Goal: Task Accomplishment & Management: Use online tool/utility

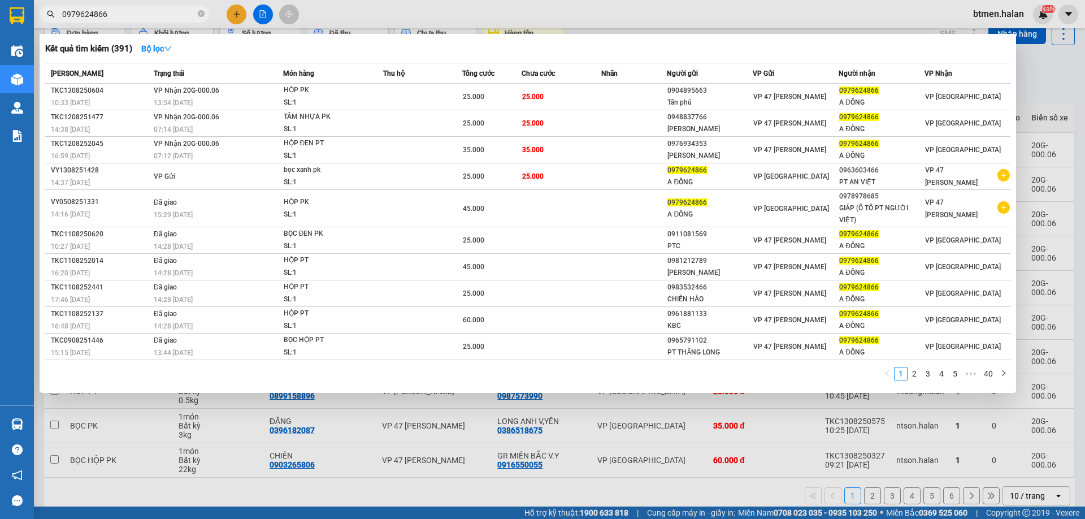
click at [176, 16] on input "0979624866" at bounding box center [128, 14] width 133 height 12
paste input "374655640"
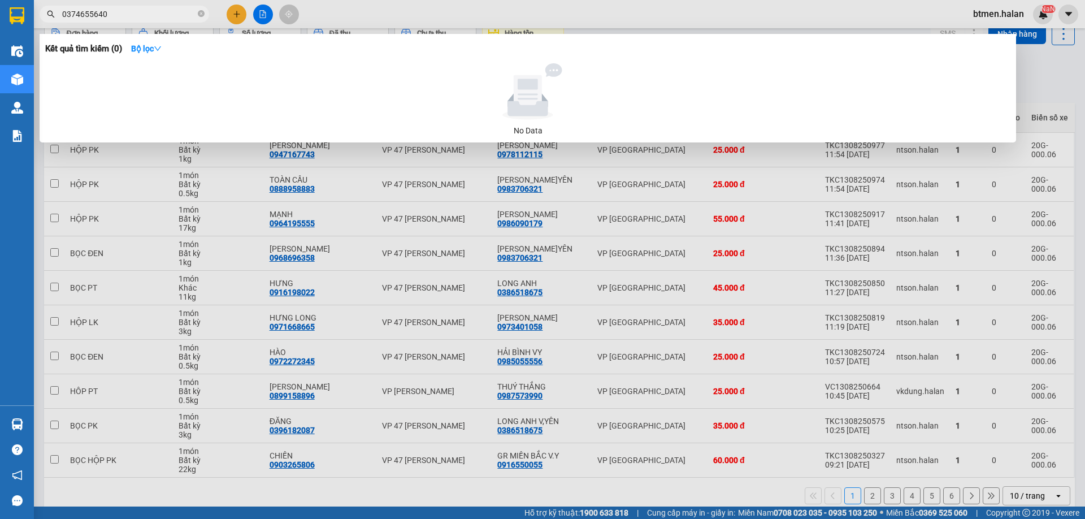
click at [154, 16] on input "0374655640" at bounding box center [128, 14] width 133 height 12
paste input "984180114"
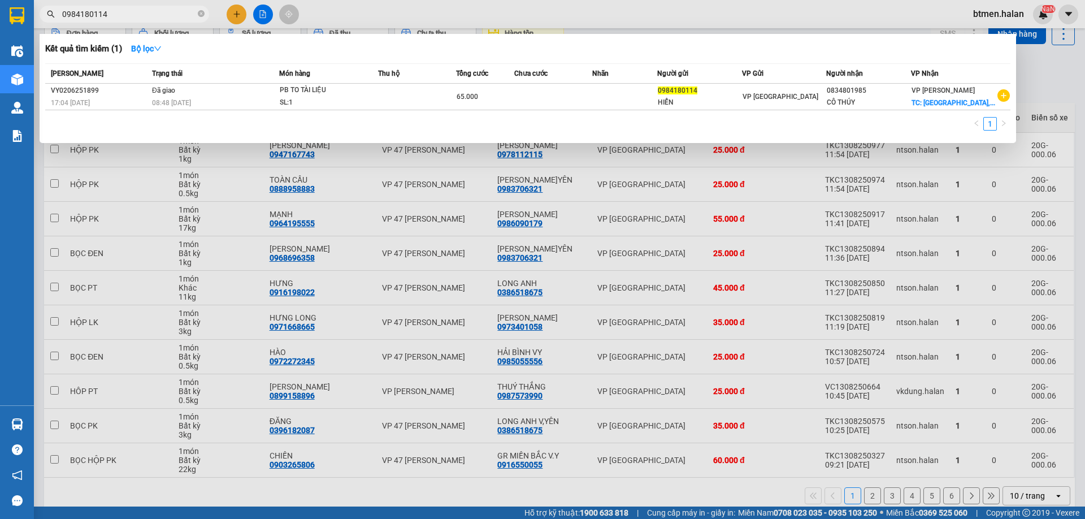
type input "0984180114"
click at [169, 18] on input "0984180114" at bounding box center [128, 14] width 133 height 12
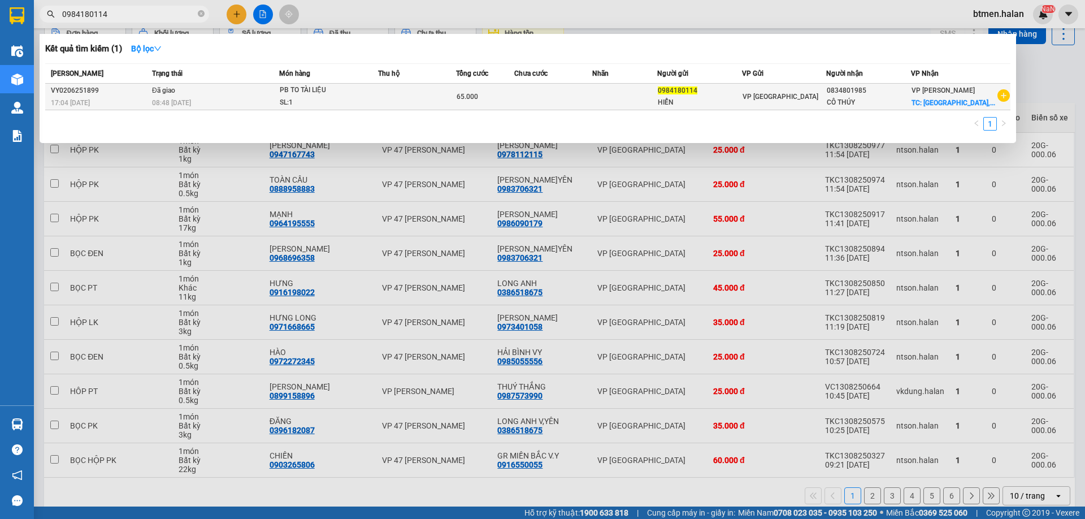
click at [939, 100] on span "TC: [GEOGRAPHIC_DATA],..." at bounding box center [954, 103] width 84 height 8
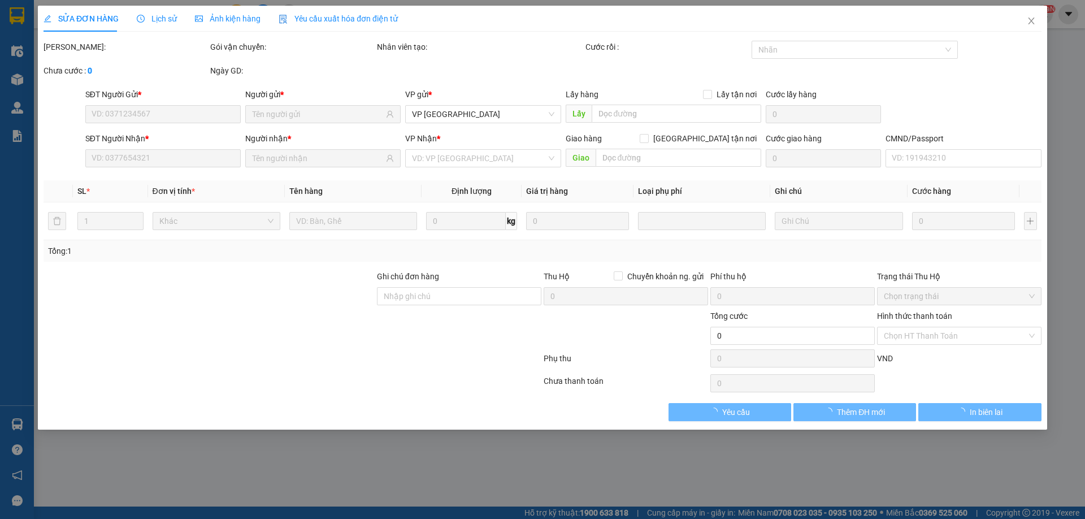
type input "0984180114"
type input "0834801985"
checkbox input "true"
type input "[GEOGRAPHIC_DATA], Đ. [PERSON_NAME], [PERSON_NAME], Hoàng Mai, [GEOGRAPHIC_DATA]"
type input "SHIP SÁNG 03/06 GIỜ HÀNH CHÍNH"
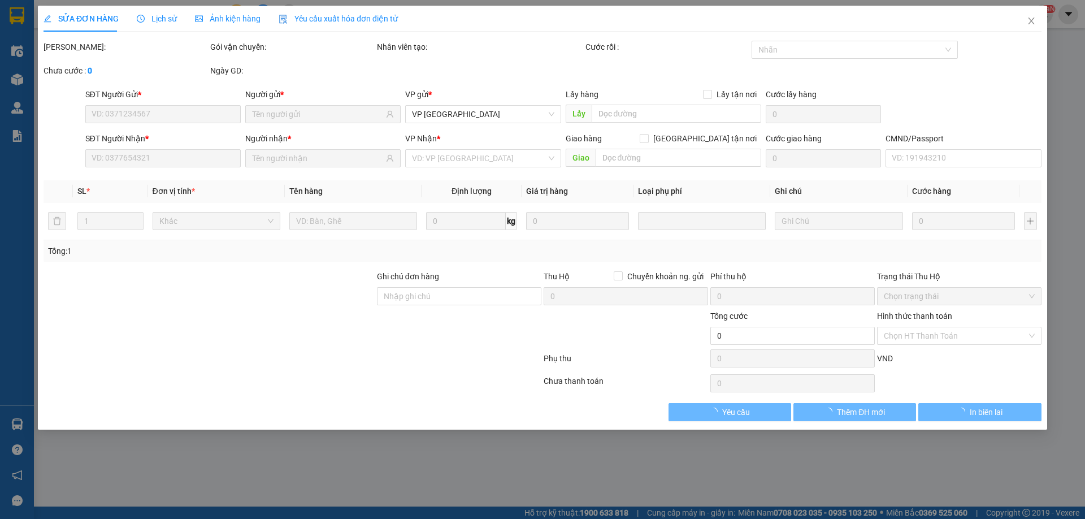
type input "65.000"
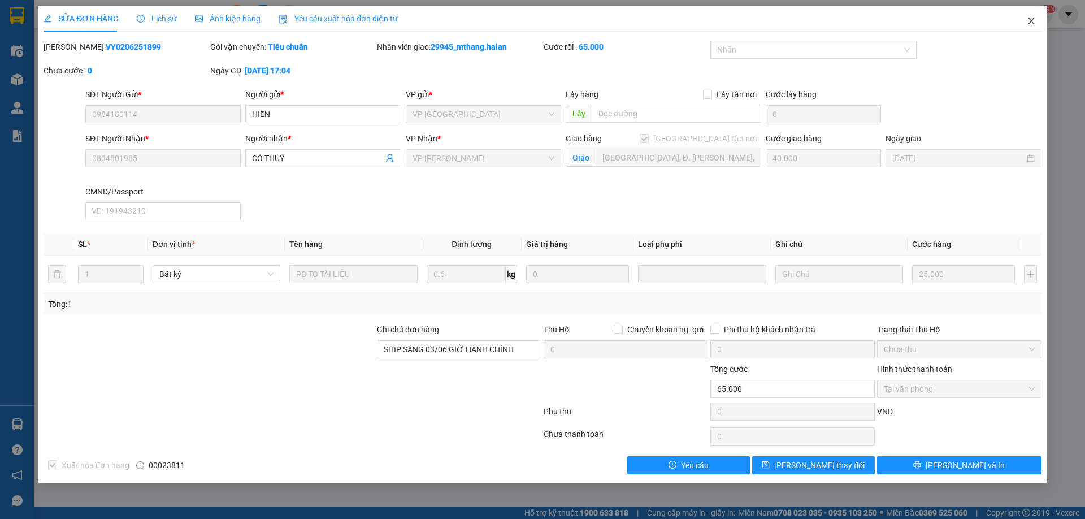
click at [1034, 19] on icon "close" at bounding box center [1031, 20] width 9 height 9
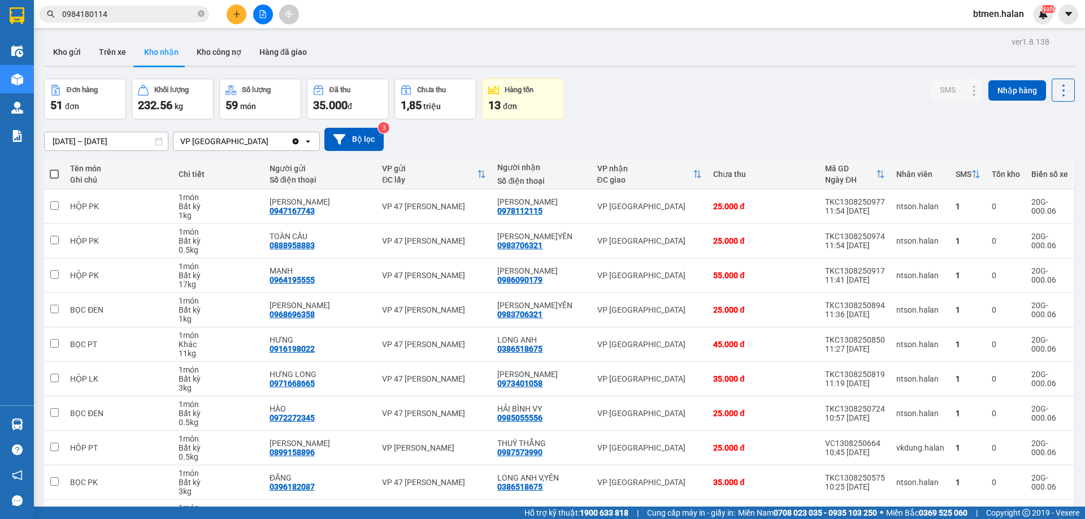
click at [124, 5] on div "Kết quả tìm kiếm ( 1 ) Bộ lọc Mã ĐH Trạng thái Món hàng Thu hộ Tổng cước Chưa c…" at bounding box center [110, 15] width 220 height 20
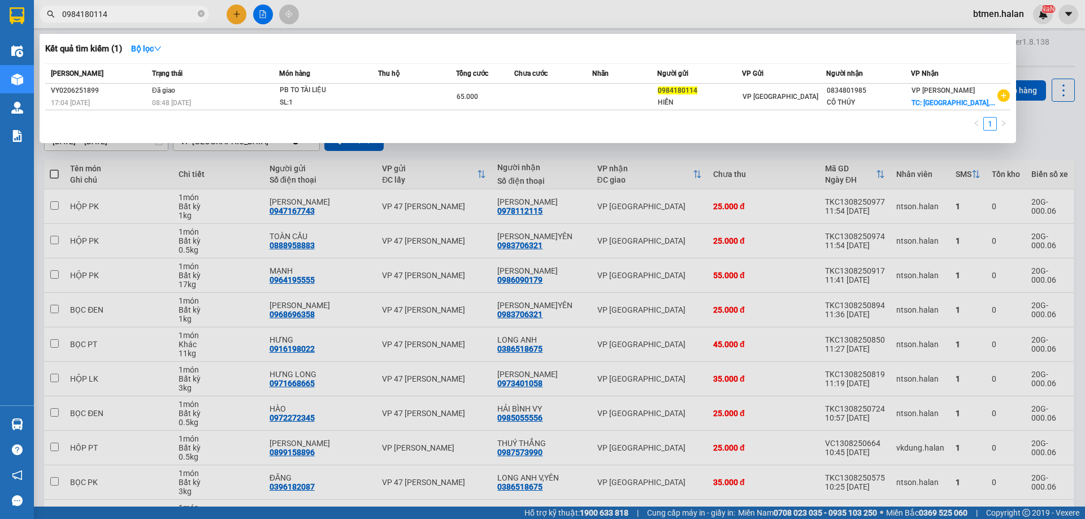
click at [125, 8] on input "0984180114" at bounding box center [128, 14] width 133 height 12
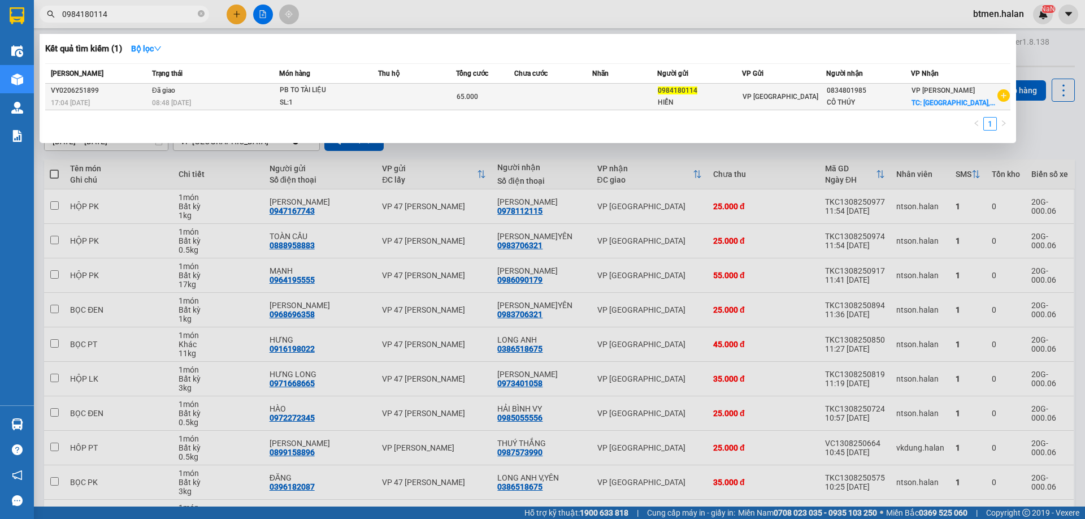
click at [337, 88] on td "PB TO TÀI LIỆU SL: 1" at bounding box center [328, 97] width 99 height 27
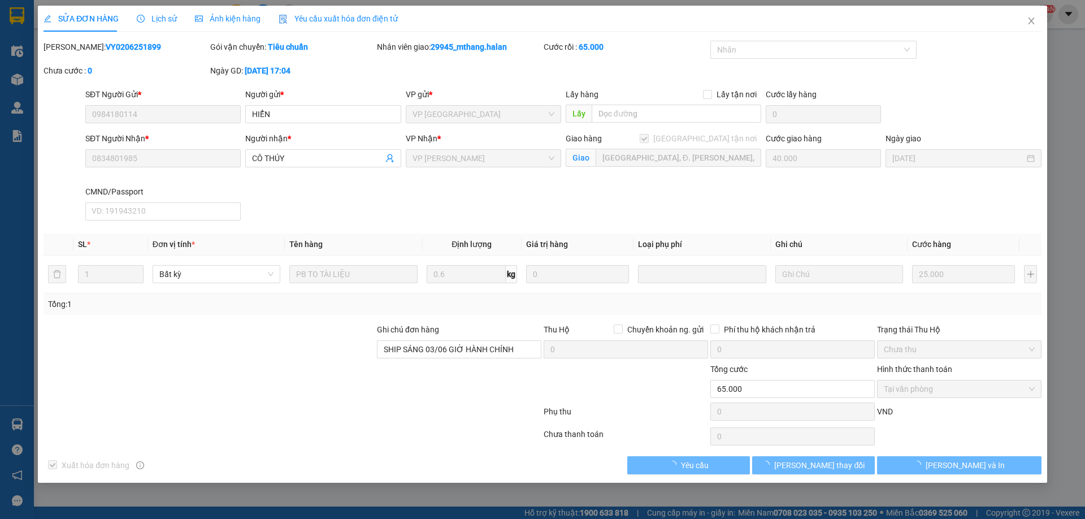
type input "0984180114"
type input "0834801985"
checkbox input "true"
type input "[GEOGRAPHIC_DATA], Đ. [PERSON_NAME], [PERSON_NAME], Hoàng Mai, [GEOGRAPHIC_DATA]"
type input "SHIP SÁNG 03/06 GIỜ HÀNH CHÍNH"
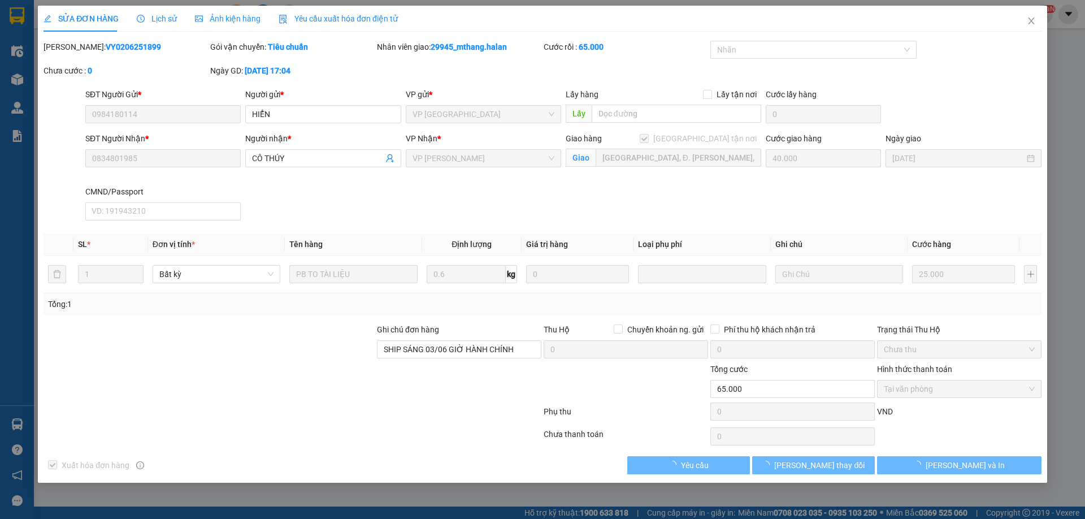
type input "65.000"
click at [154, 21] on span "Lịch sử" at bounding box center [157, 18] width 40 height 9
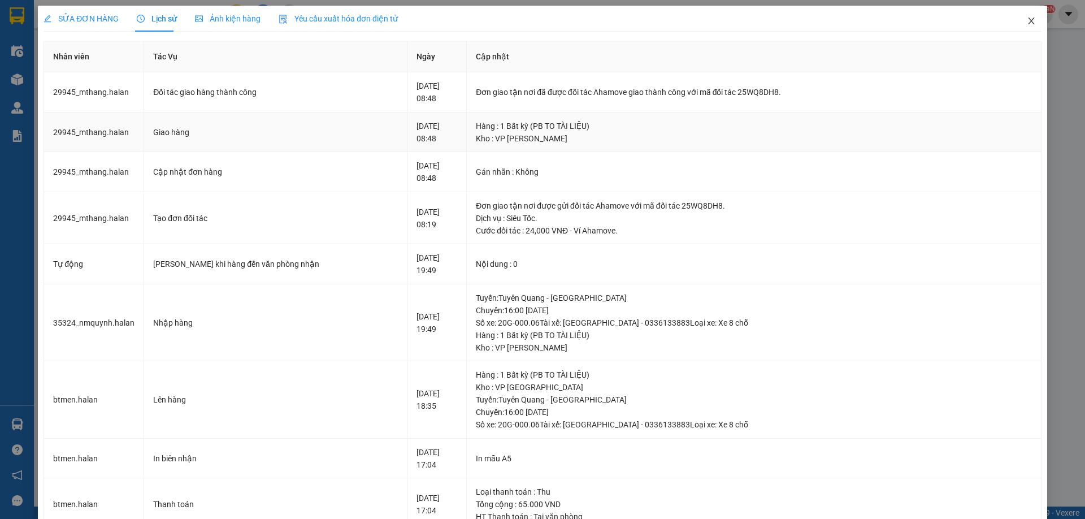
click at [1027, 20] on icon "close" at bounding box center [1031, 20] width 9 height 9
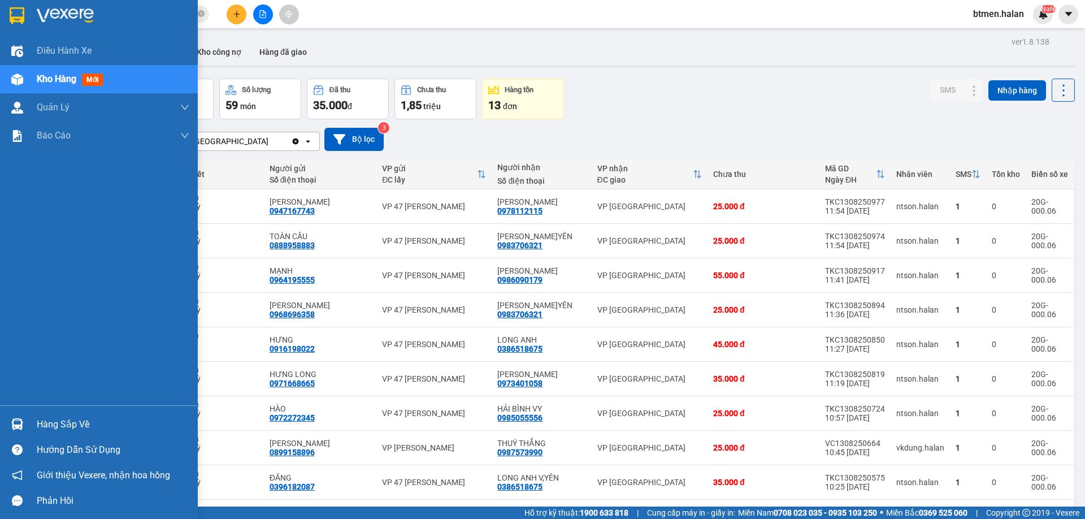
click at [42, 426] on div "Hàng sắp về" at bounding box center [113, 424] width 153 height 17
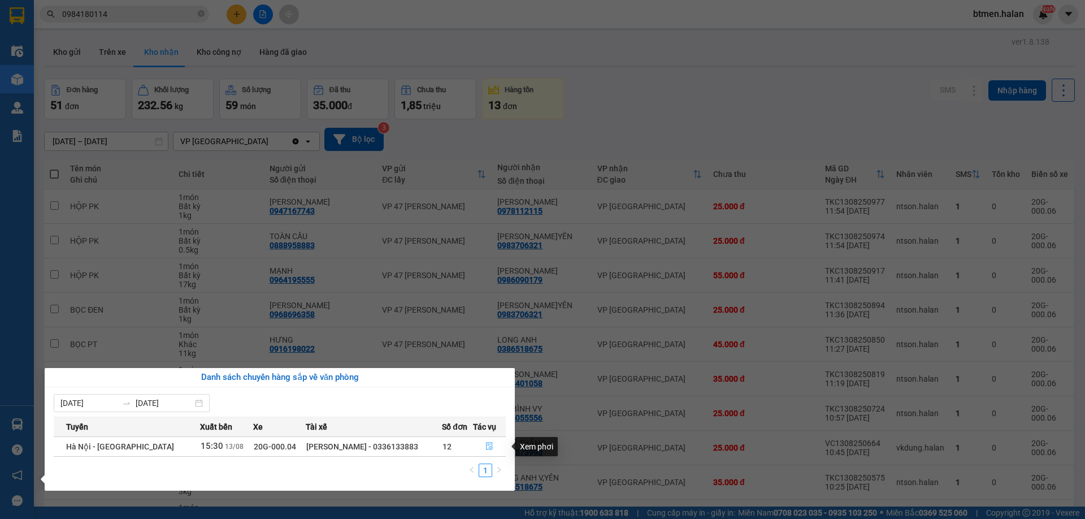
click at [488, 443] on icon "file-done" at bounding box center [490, 446] width 8 height 8
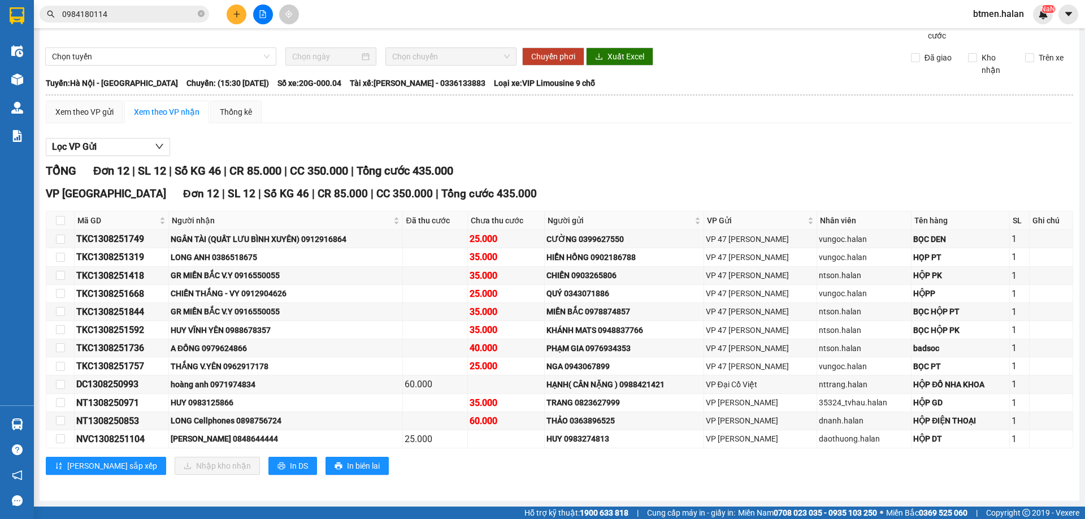
scroll to position [38, 0]
click at [197, 220] on span "Người nhận" at bounding box center [282, 220] width 220 height 12
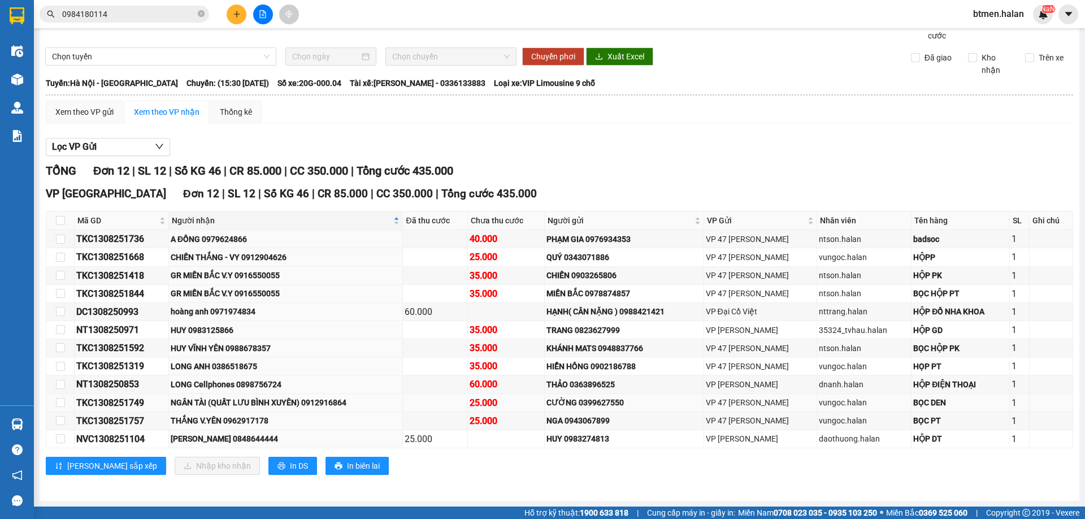
click at [243, 401] on div "NGÂN TÀI (QUẤT LƯU BÌNH XUYÊN) 0912916864" at bounding box center [286, 402] width 231 height 12
copy div "NGÂN TÀI (QUẤT LƯU BÌNH XUYÊN) 0912916864"
click at [226, 315] on div "hoàng anh 0971974834" at bounding box center [286, 311] width 231 height 12
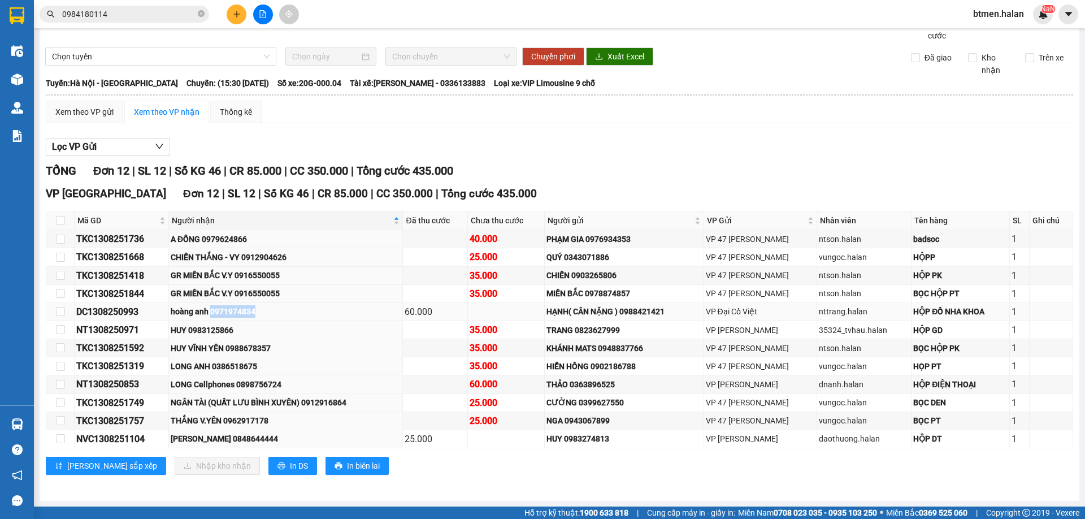
click at [226, 315] on div "hoàng anh 0971974834" at bounding box center [286, 311] width 231 height 12
copy div "0971974834"
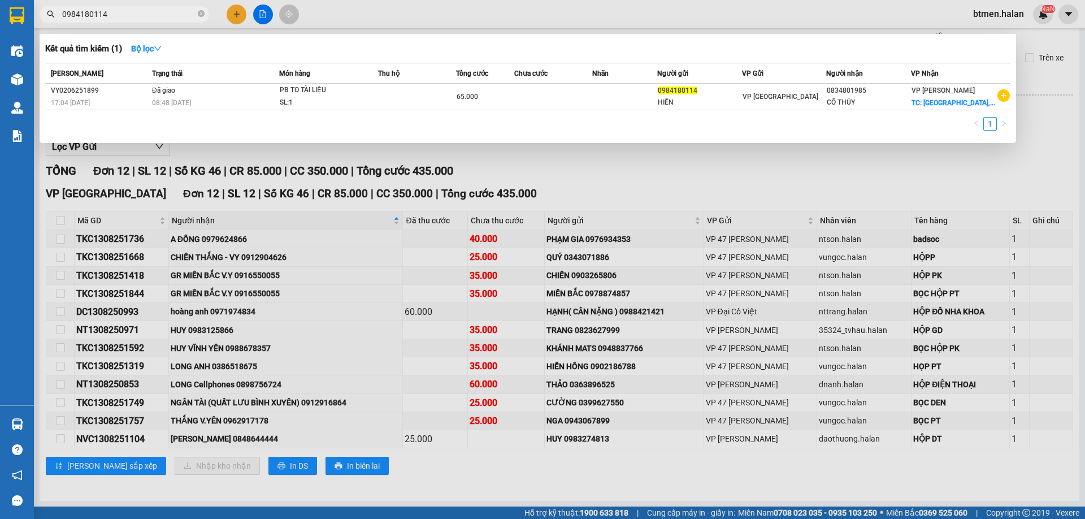
click at [173, 10] on input "0984180114" at bounding box center [128, 14] width 133 height 12
paste input "7197483"
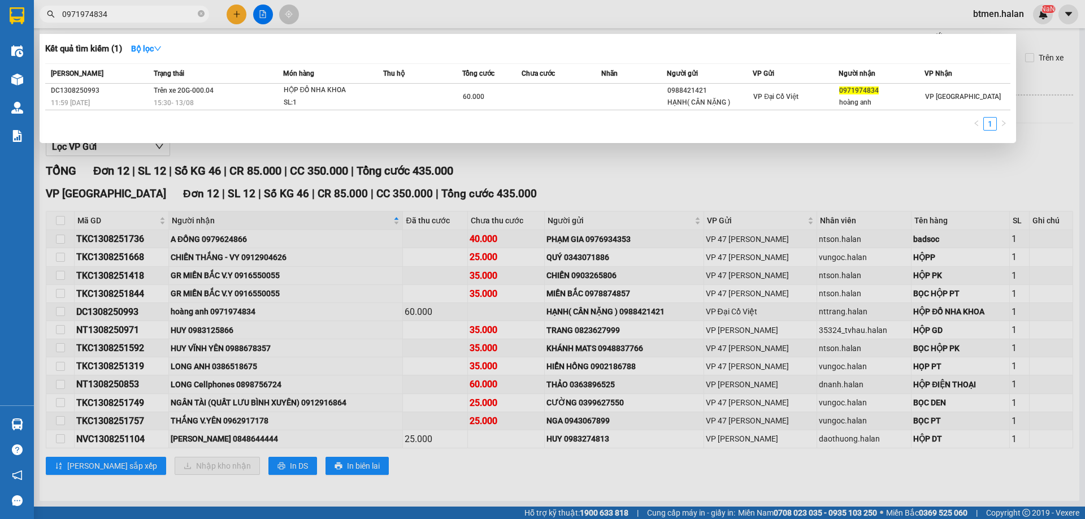
type input "0971974834"
click at [399, 265] on div at bounding box center [542, 259] width 1085 height 519
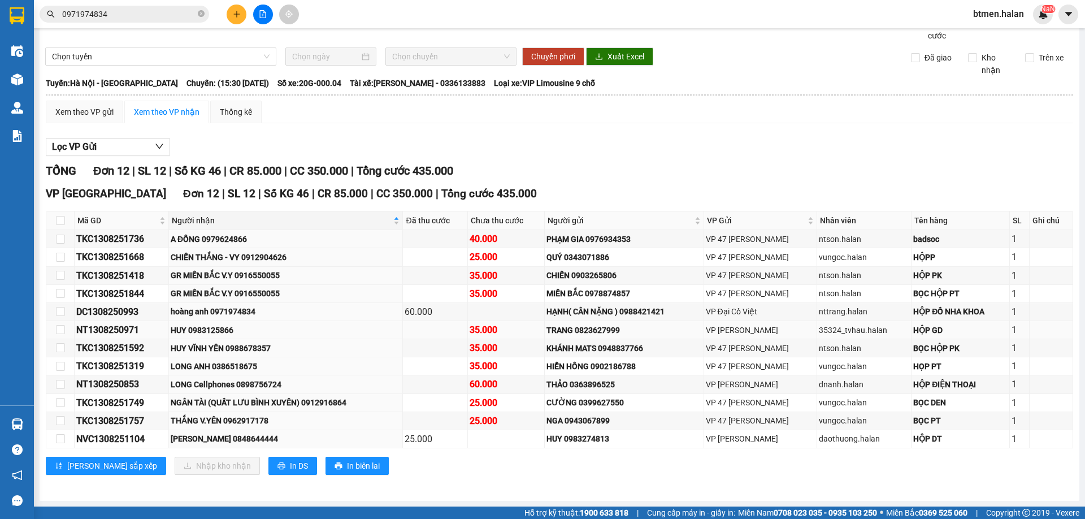
click at [212, 332] on div "HUY 0983125866" at bounding box center [286, 330] width 231 height 12
copy div "0983125866"
click at [224, 15] on div at bounding box center [262, 15] width 85 height 20
click at [228, 15] on button at bounding box center [237, 15] width 20 height 20
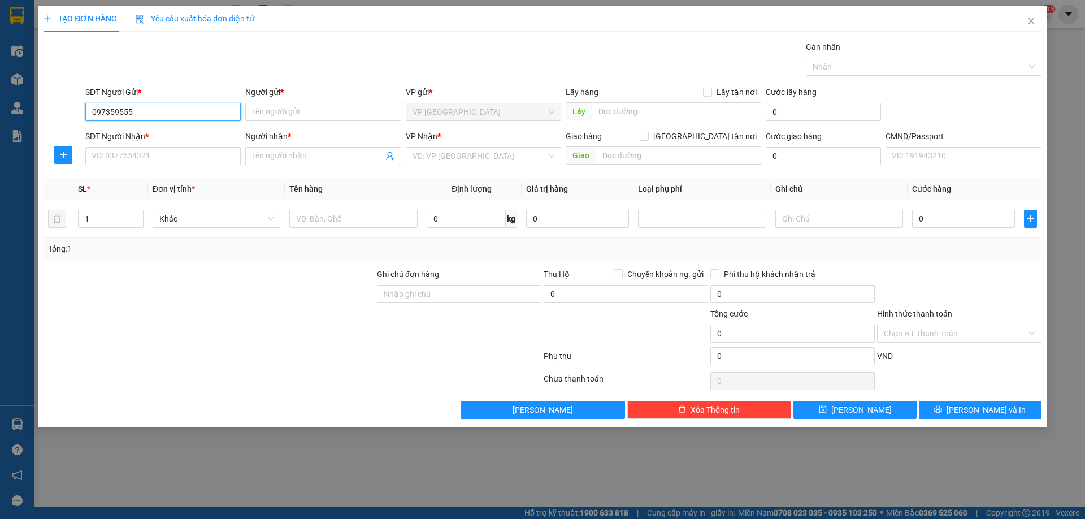
type input "0973595558"
click at [162, 133] on div "0973595558 - [PERSON_NAME]" at bounding box center [163, 134] width 142 height 12
type input "[PERSON_NAME]"
type input "0973595558"
click at [163, 155] on input "SĐT Người Nhận *" at bounding box center [162, 156] width 155 height 18
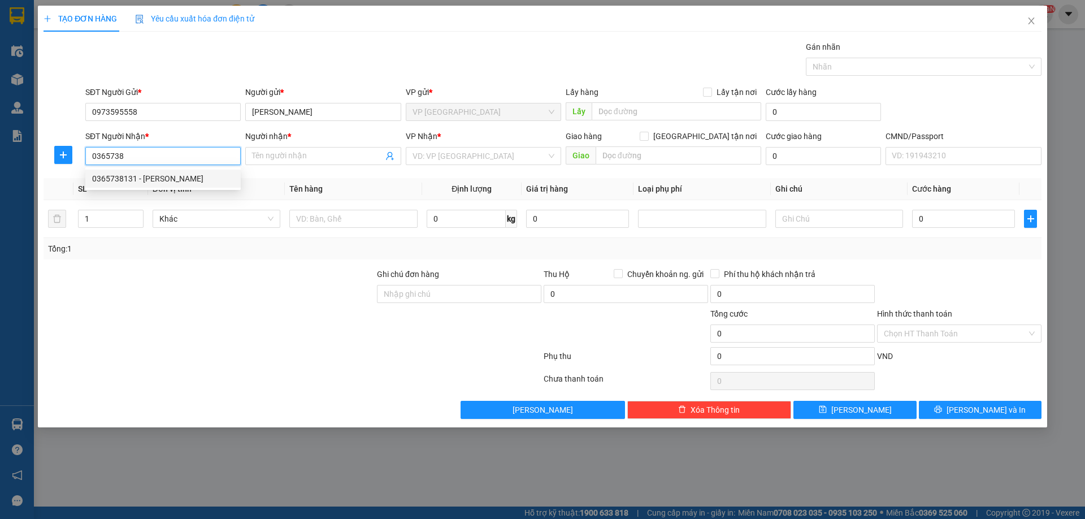
click at [154, 184] on div "0365738131 - [PERSON_NAME]" at bounding box center [163, 178] width 142 height 12
type input "0365738131"
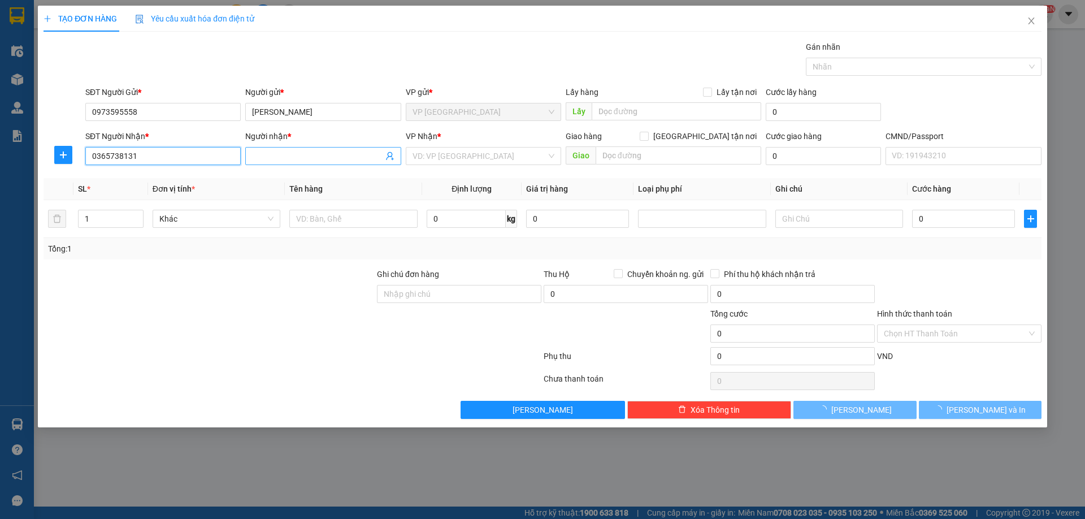
type input "LỤC HỶ"
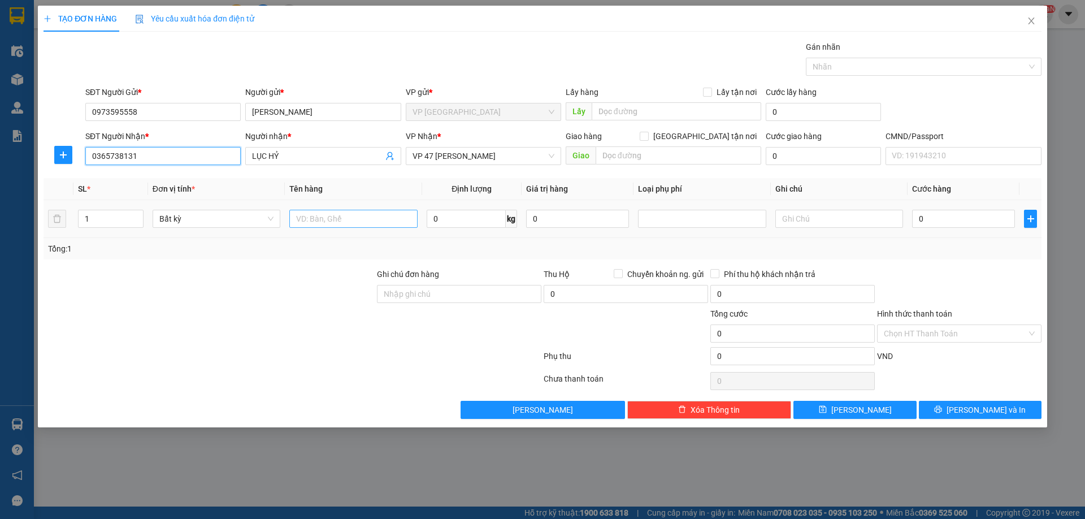
type input "0365738131"
click at [330, 215] on input "text" at bounding box center [353, 219] width 128 height 18
type input "HỘP PK"
click at [468, 216] on input "0" at bounding box center [466, 219] width 79 height 18
type input "1"
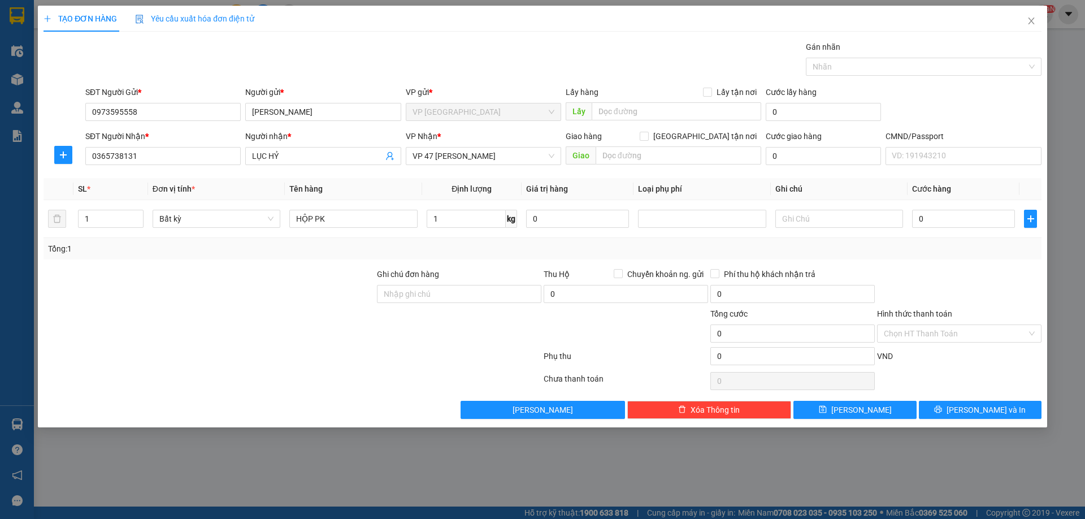
click at [923, 246] on div "Tổng: 1" at bounding box center [542, 248] width 989 height 12
type input "25.000"
click at [984, 413] on span "[PERSON_NAME] và In" at bounding box center [986, 410] width 79 height 12
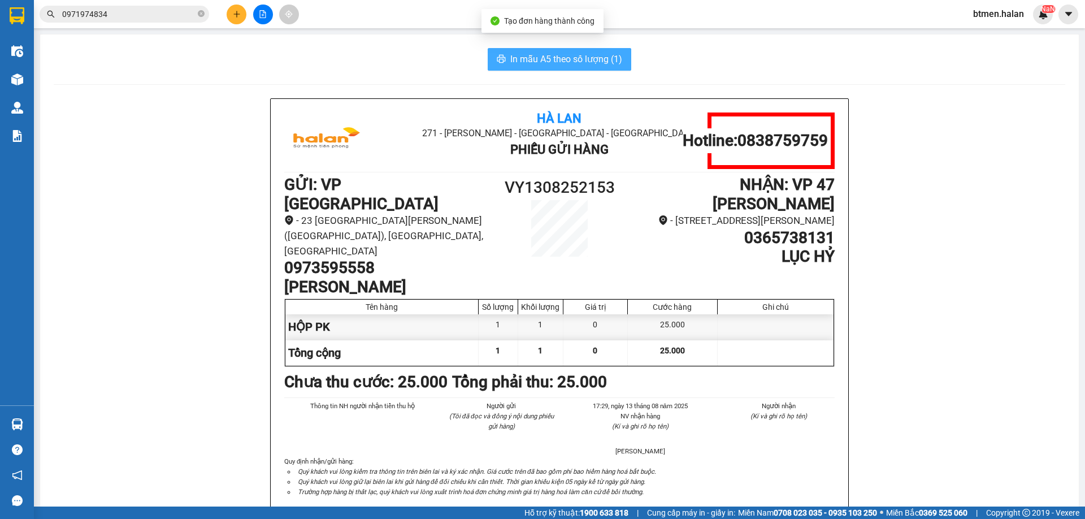
click at [571, 60] on span "In mẫu A5 theo số lượng (1)" at bounding box center [566, 59] width 112 height 14
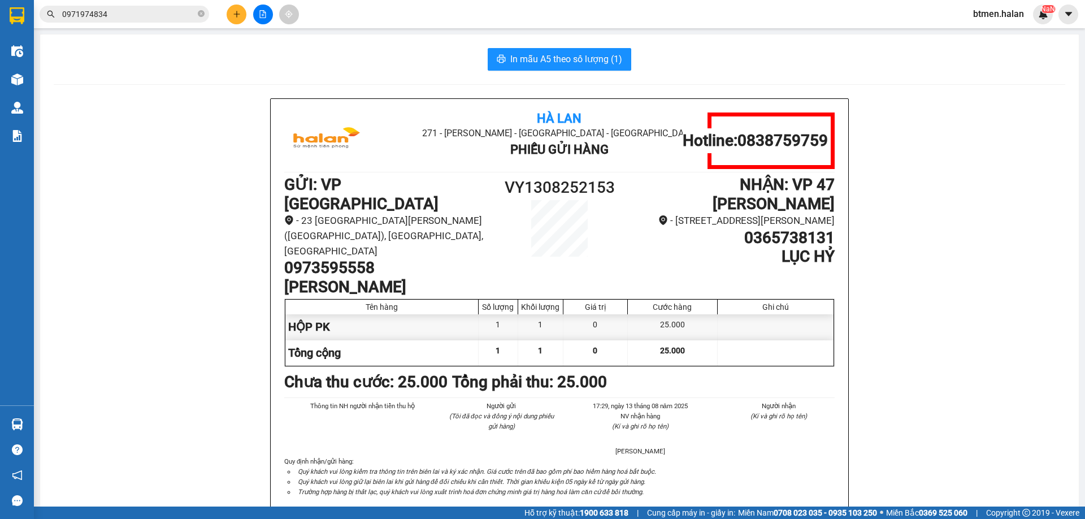
click at [359, 62] on div "In mẫu A5 theo số lượng (1)" at bounding box center [560, 59] width 1012 height 23
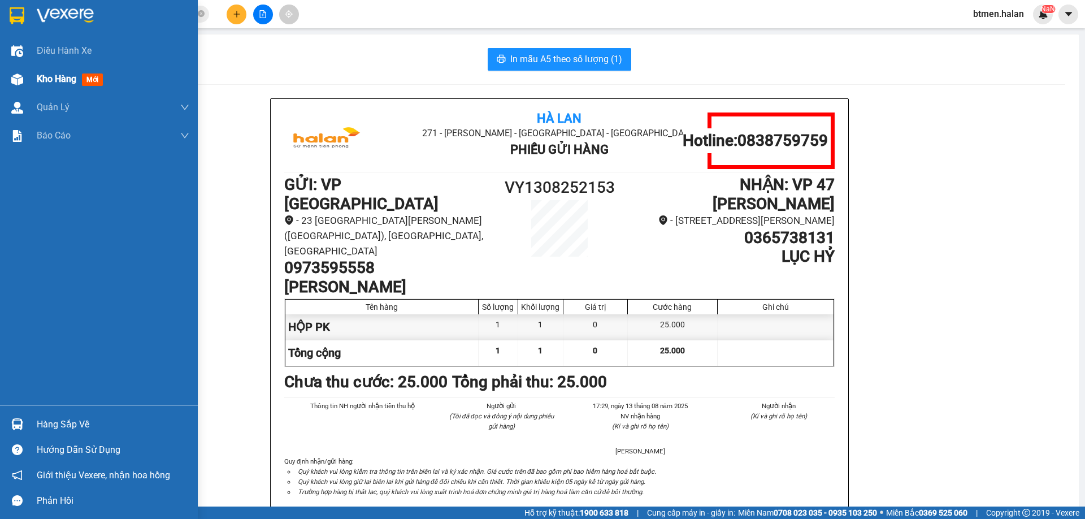
click at [50, 89] on div "Kho hàng mới" at bounding box center [113, 79] width 153 height 28
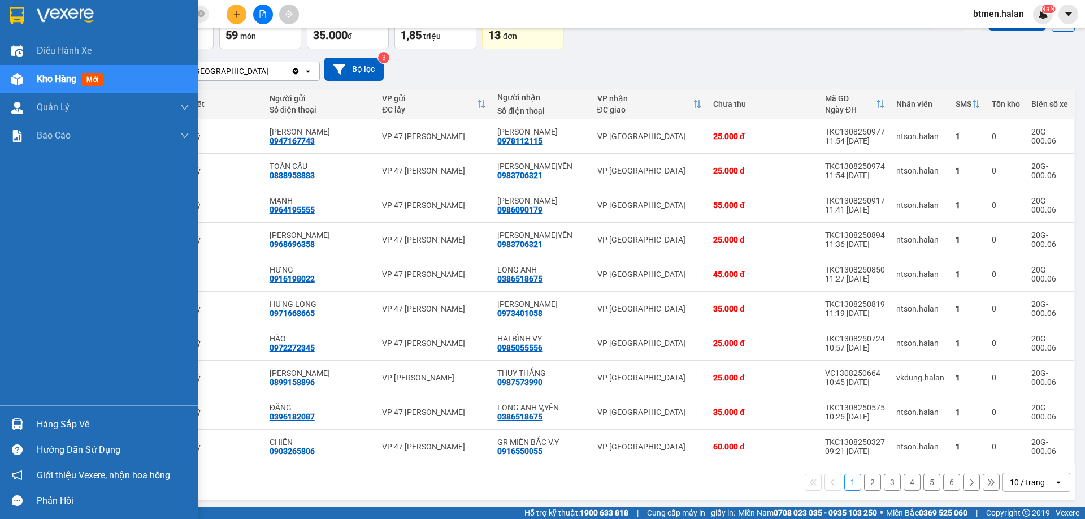
scroll to position [74, 0]
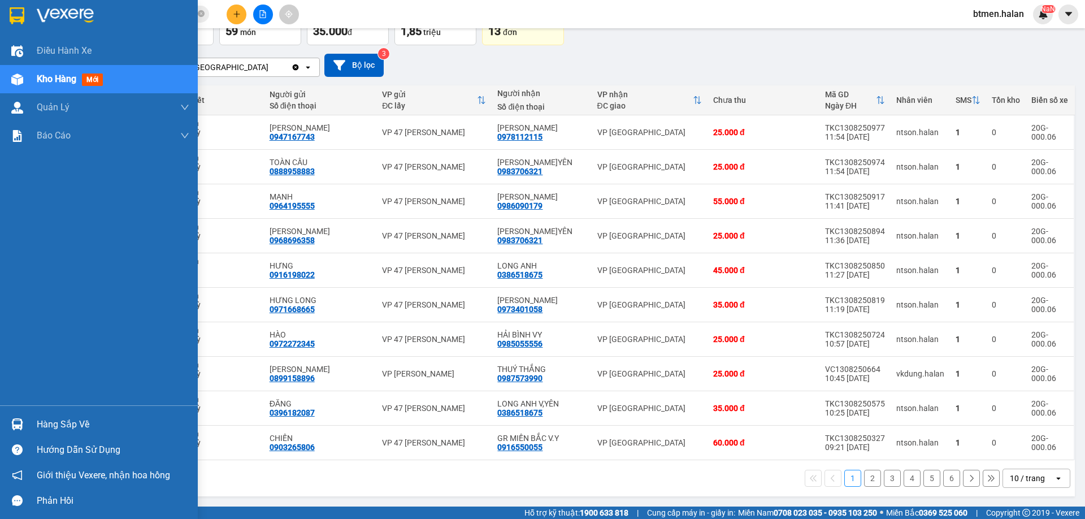
click at [56, 425] on div "Hàng sắp về" at bounding box center [113, 424] width 153 height 17
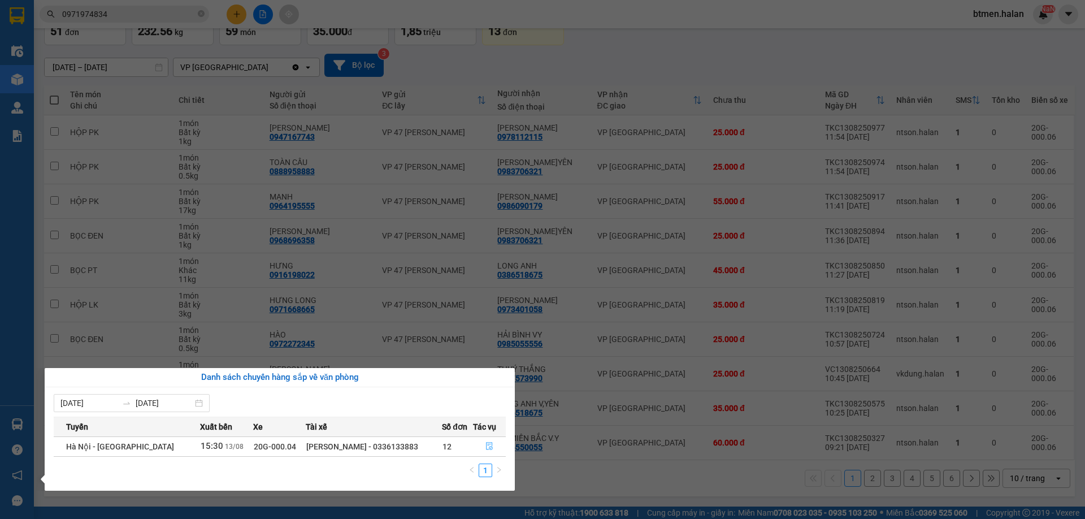
click at [483, 441] on button "button" at bounding box center [490, 447] width 32 height 18
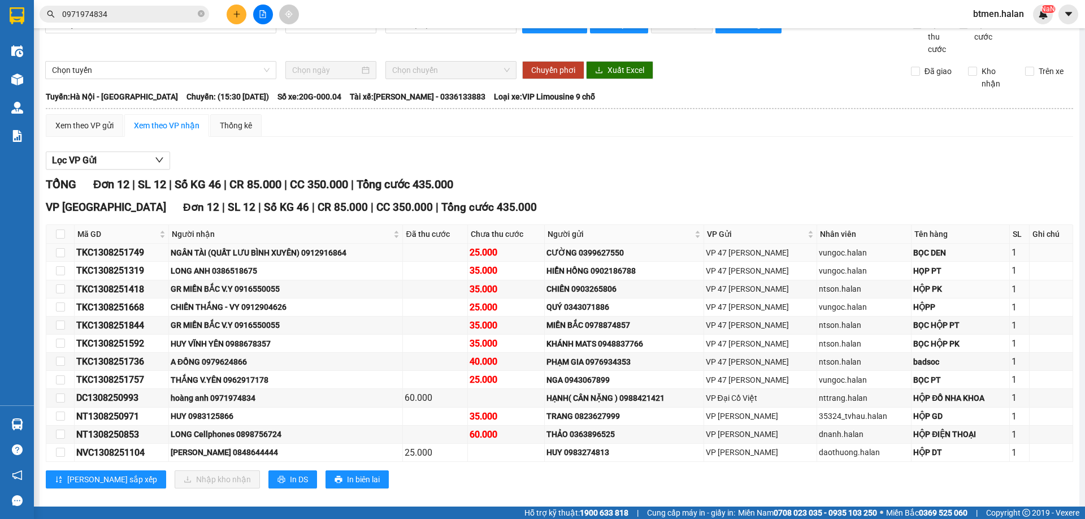
scroll to position [38, 0]
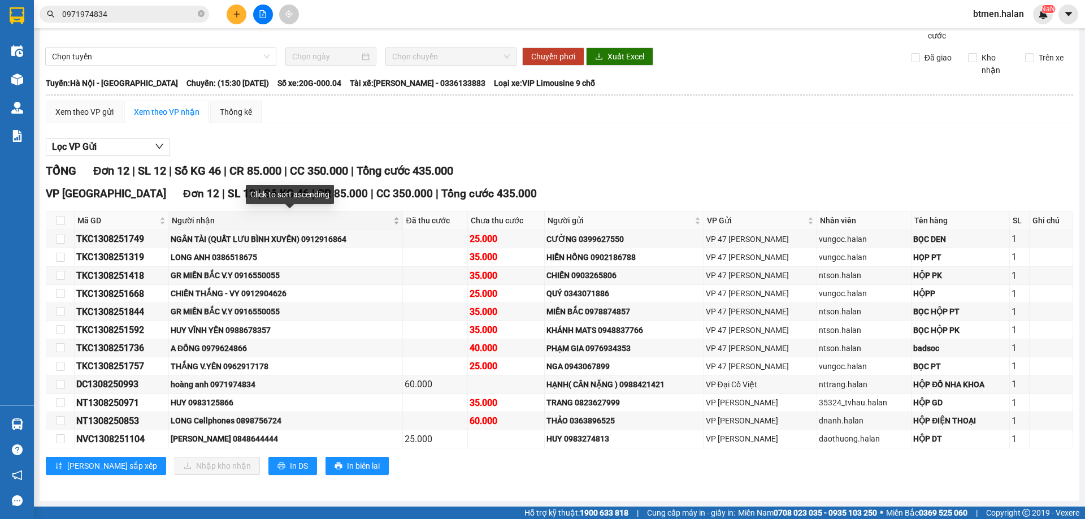
click at [205, 224] on span "Người nhận" at bounding box center [282, 220] width 220 height 12
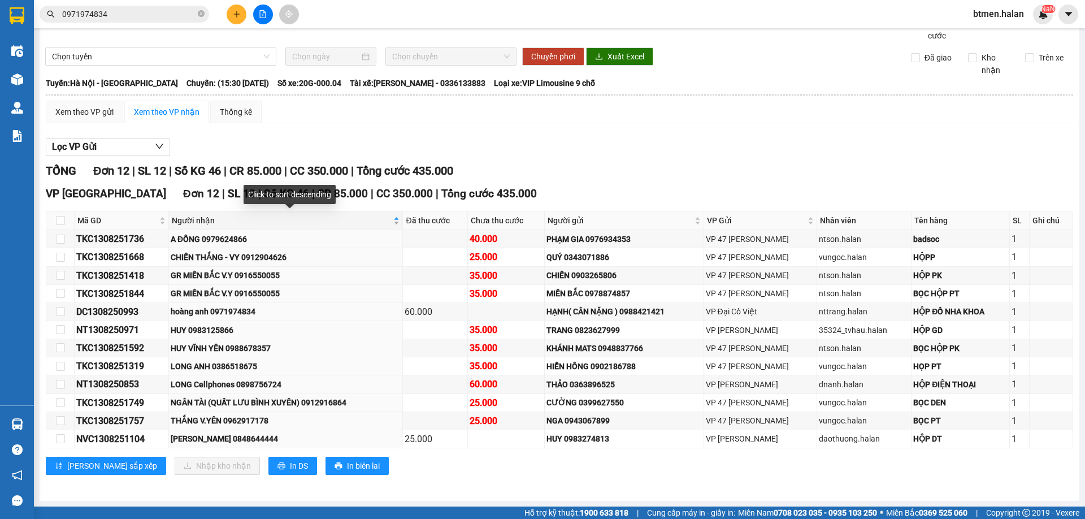
click at [210, 222] on span "Người nhận" at bounding box center [282, 220] width 220 height 12
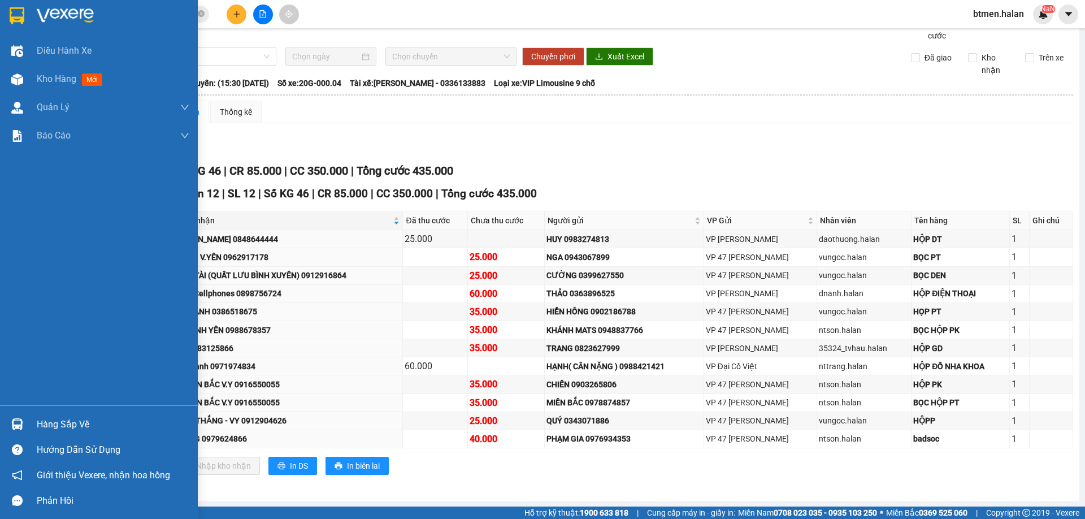
click at [50, 432] on div "Hàng sắp về" at bounding box center [113, 424] width 153 height 17
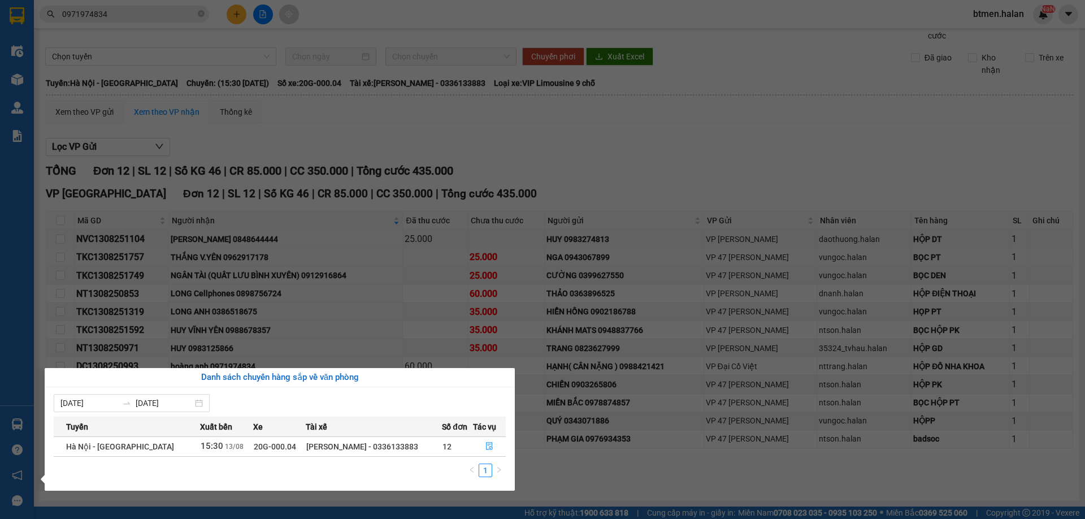
click at [675, 194] on section "Kết quả tìm kiếm ( 1 ) Bộ lọc Mã ĐH Trạng thái Món hàng Thu hộ Tổng cước Chưa c…" at bounding box center [542, 259] width 1085 height 519
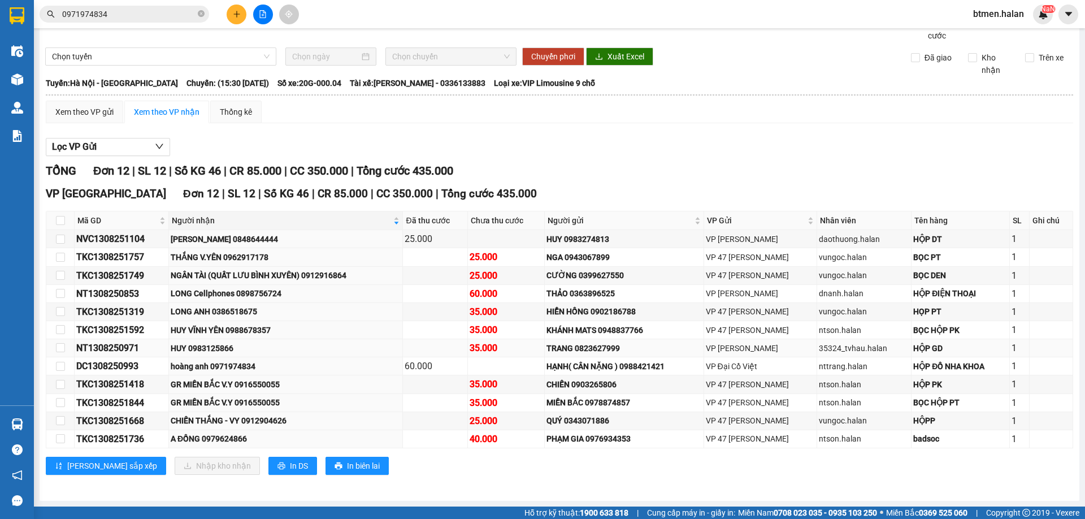
click at [225, 352] on div "HUY 0983125866" at bounding box center [286, 348] width 231 height 12
copy div "0983125866"
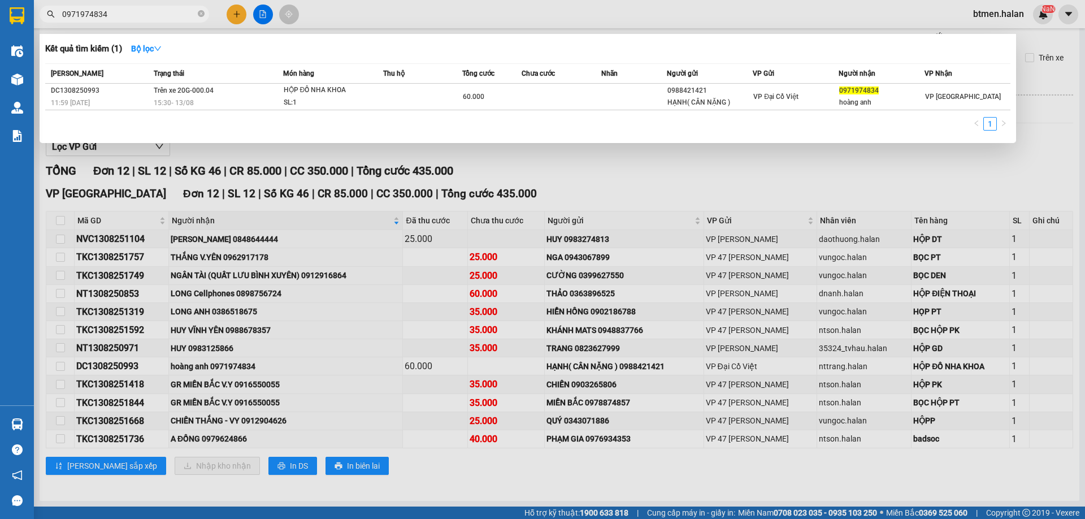
click at [148, 14] on input "0971974834" at bounding box center [128, 14] width 133 height 12
paste input "83125866"
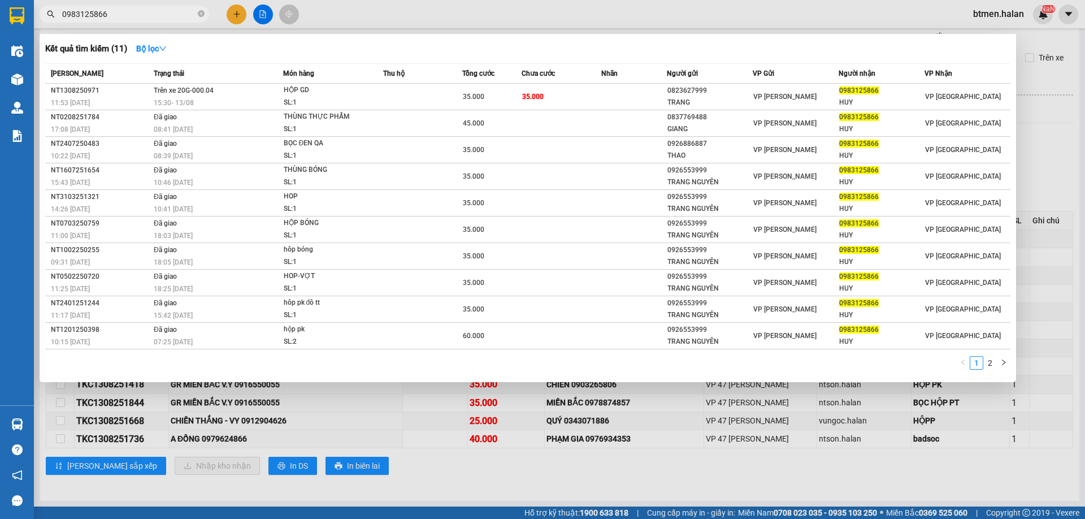
type input "0983125866"
click at [1041, 63] on div at bounding box center [542, 259] width 1085 height 519
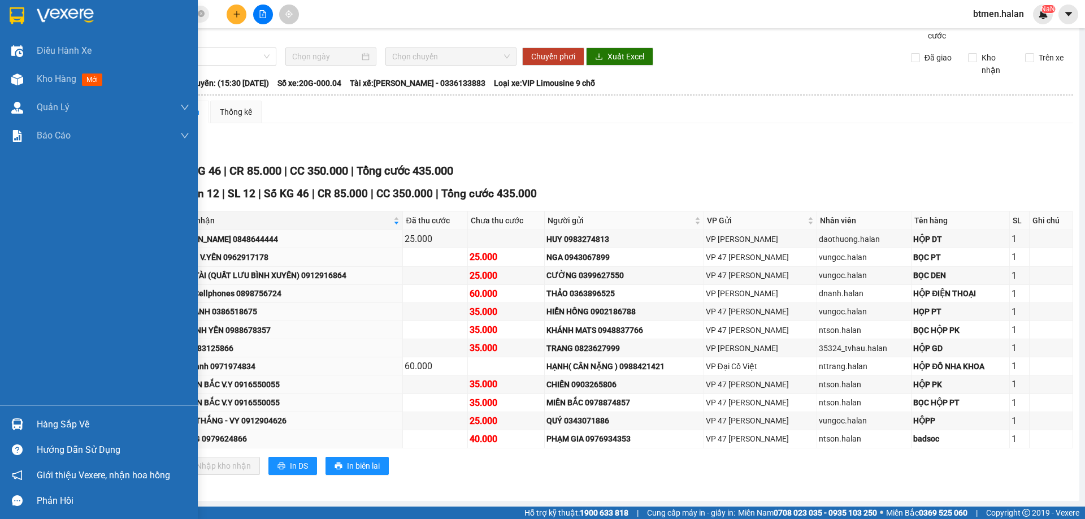
click at [21, 424] on img at bounding box center [17, 424] width 12 height 12
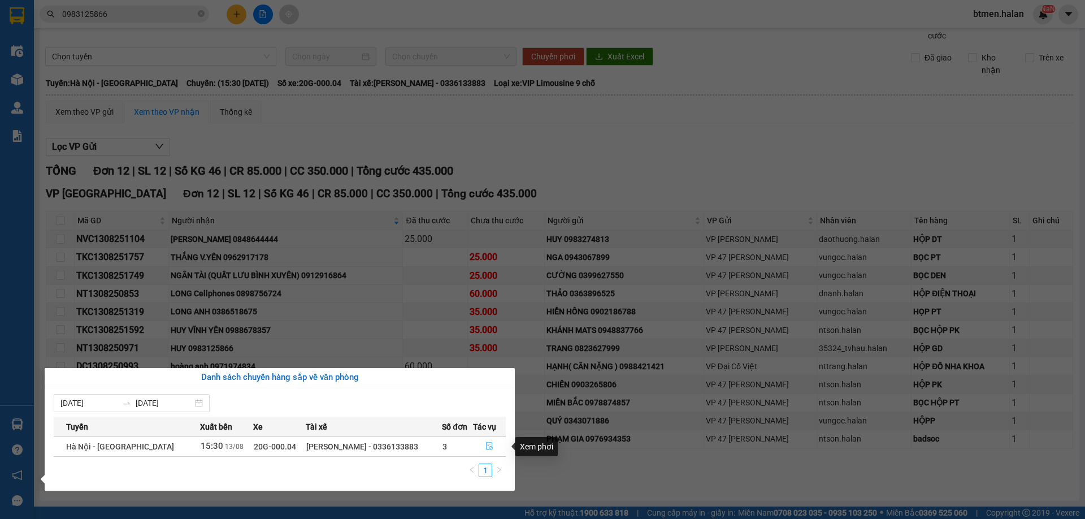
click at [489, 445] on icon "file-done" at bounding box center [490, 446] width 8 height 8
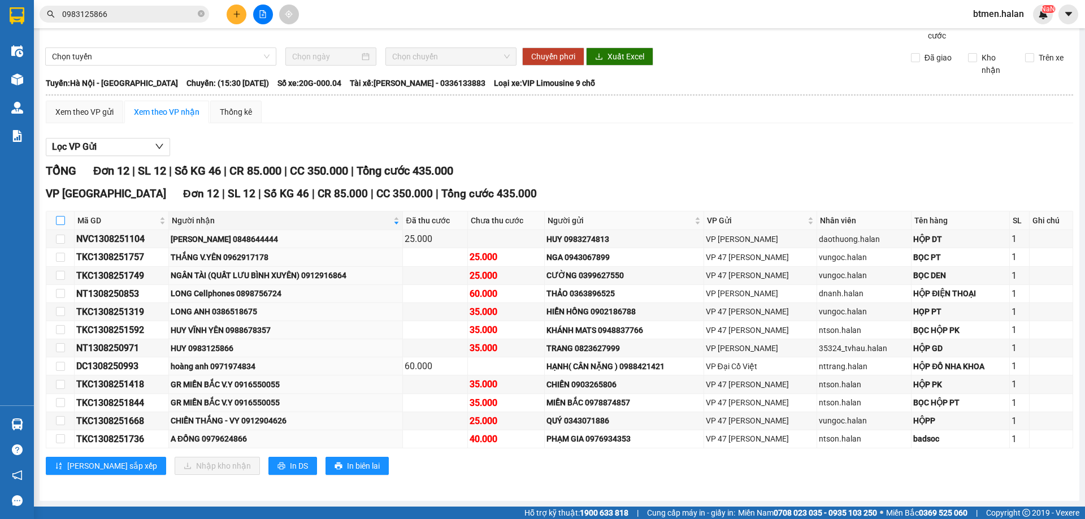
click at [61, 219] on input "checkbox" at bounding box center [60, 220] width 9 height 9
checkbox input "true"
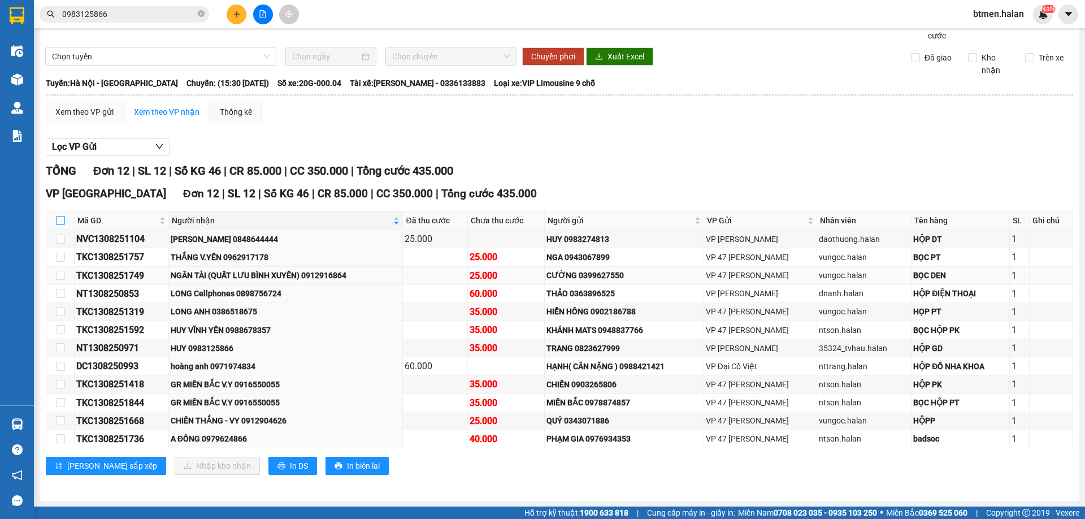
checkbox input "true"
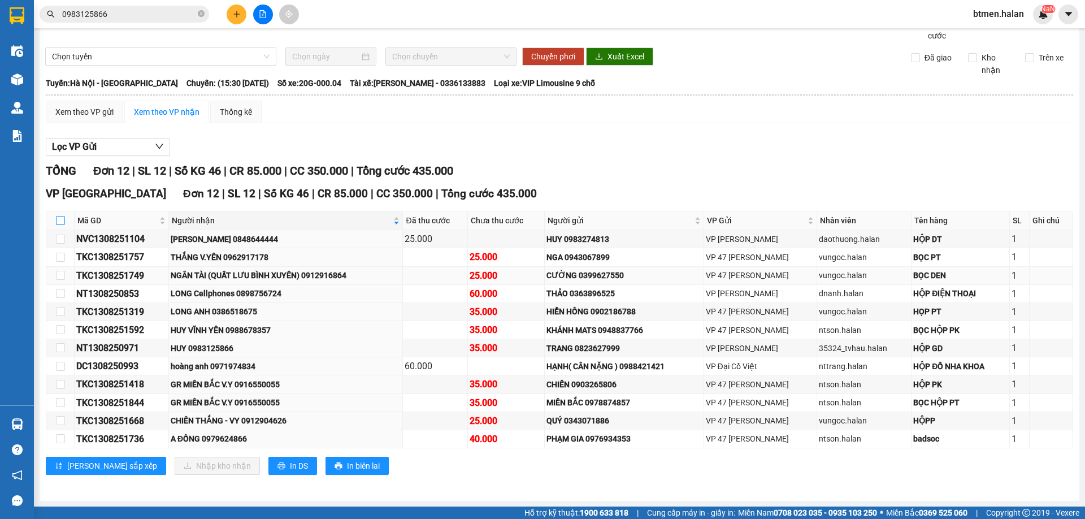
checkbox input "true"
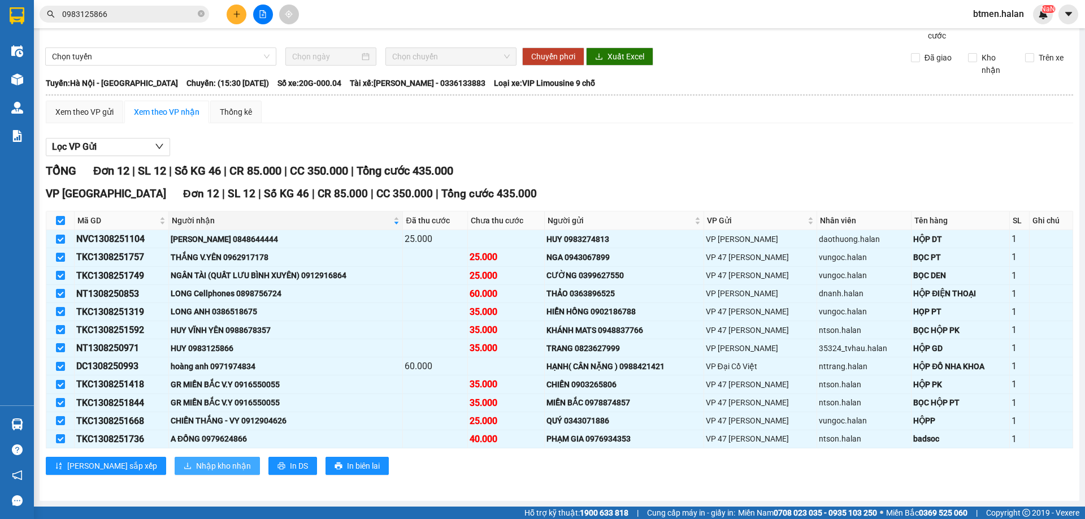
click at [189, 458] on button "Nhập kho nhận" at bounding box center [217, 466] width 85 height 18
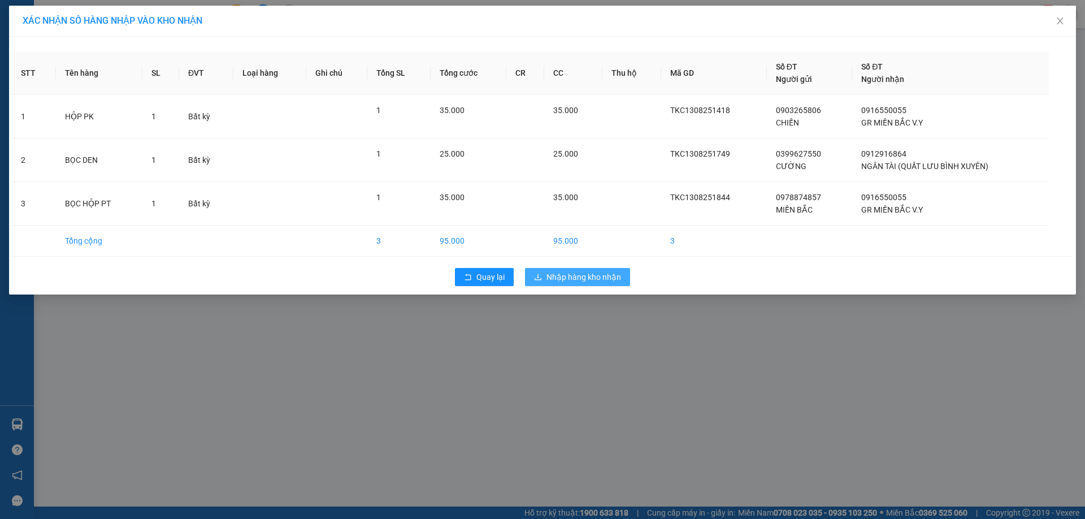
click at [540, 280] on icon "download" at bounding box center [538, 277] width 8 height 8
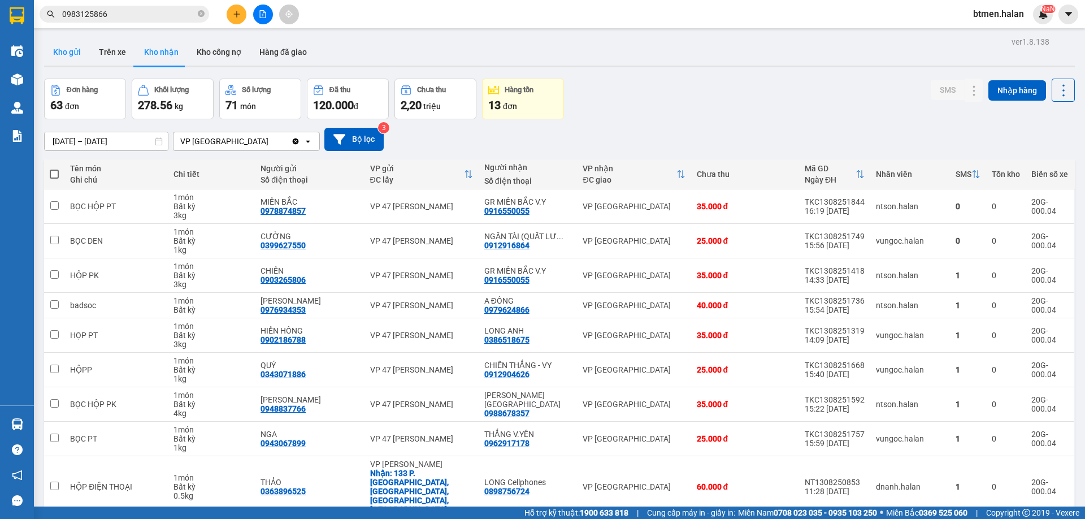
click at [69, 49] on button "Kho gửi" at bounding box center [67, 51] width 46 height 27
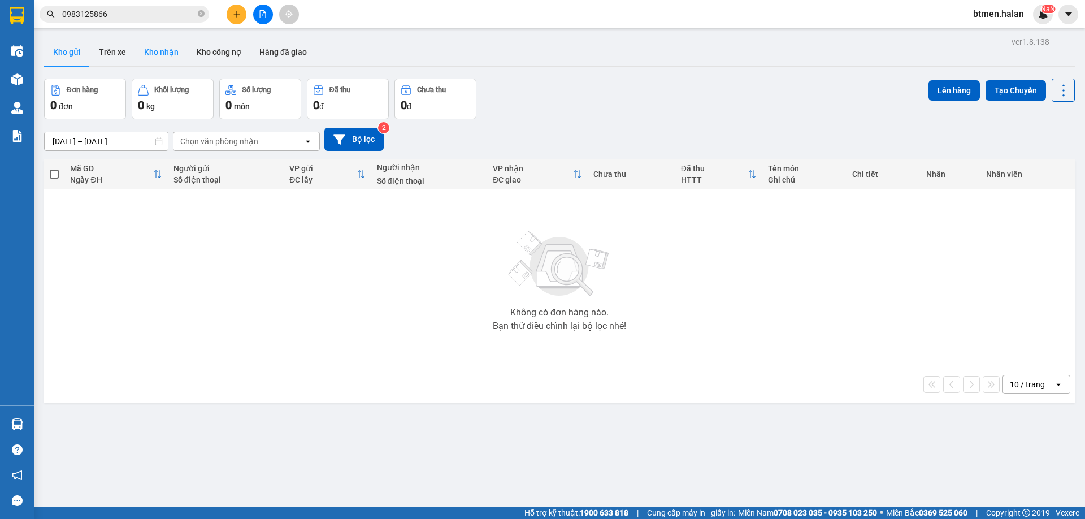
click at [148, 50] on button "Kho nhận" at bounding box center [161, 51] width 53 height 27
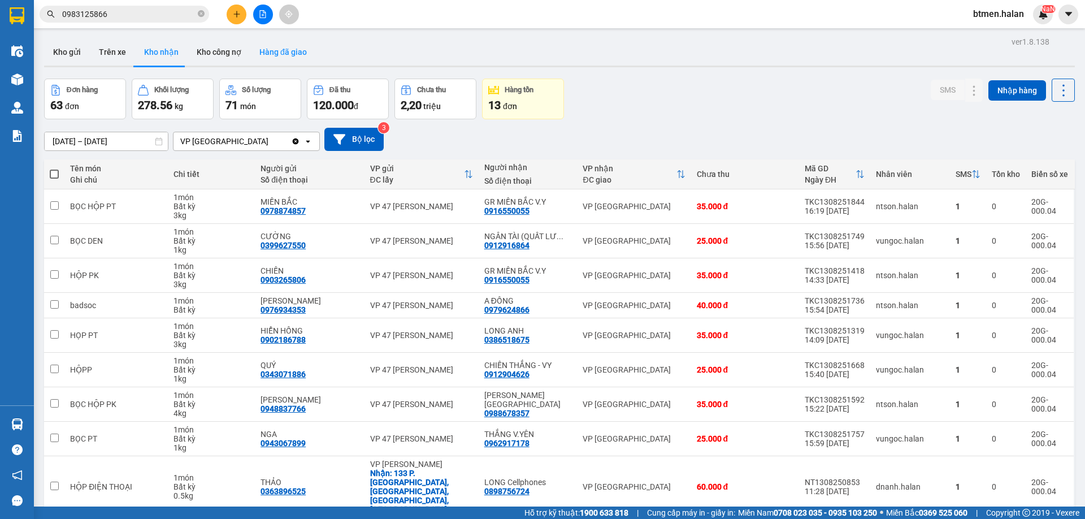
click at [274, 49] on button "Hàng đã giao" at bounding box center [283, 51] width 66 height 27
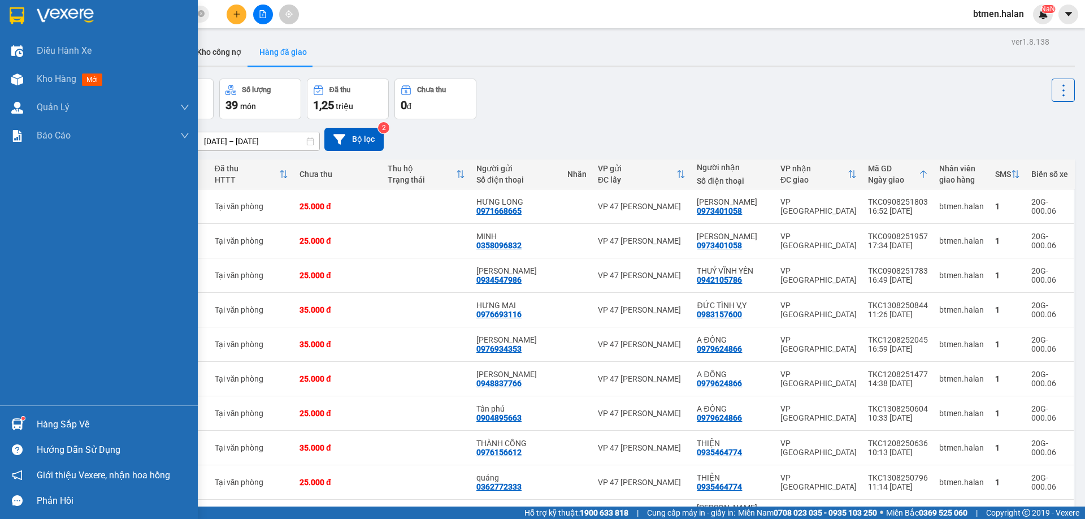
click at [42, 421] on div "Hàng sắp về" at bounding box center [113, 424] width 153 height 17
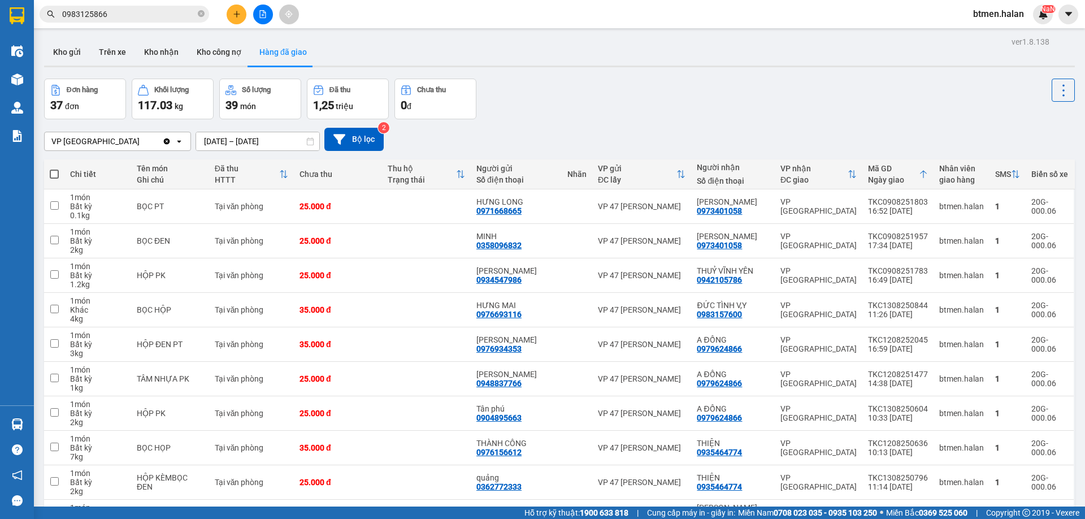
click at [639, 71] on section "Kết quả tìm kiếm ( 11 ) Bộ lọc Mã ĐH Trạng thái Món hàng Thu hộ Tổng cước Chưa …" at bounding box center [542, 259] width 1085 height 519
click at [176, 49] on button "Kho nhận" at bounding box center [161, 51] width 53 height 27
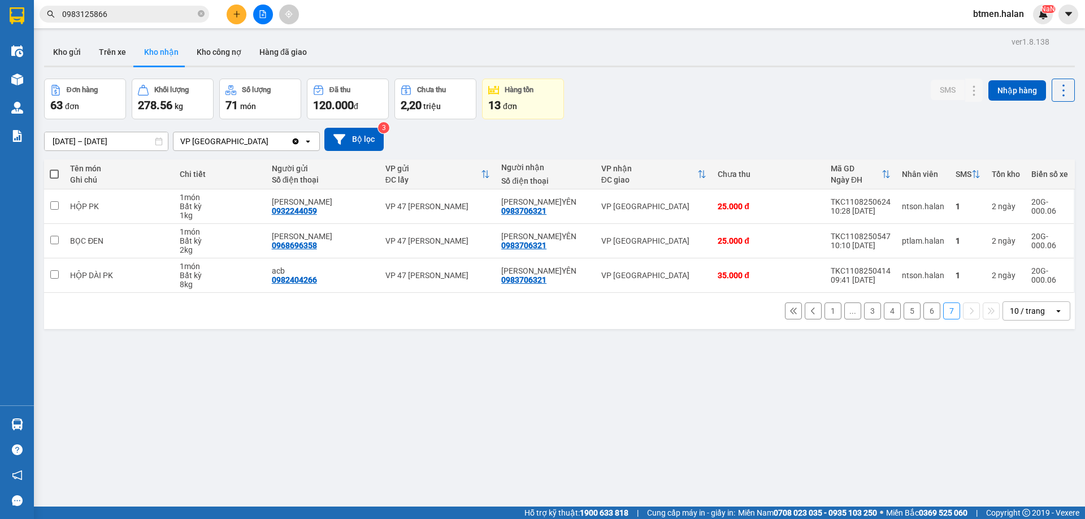
click at [825, 312] on button "1" at bounding box center [833, 310] width 17 height 17
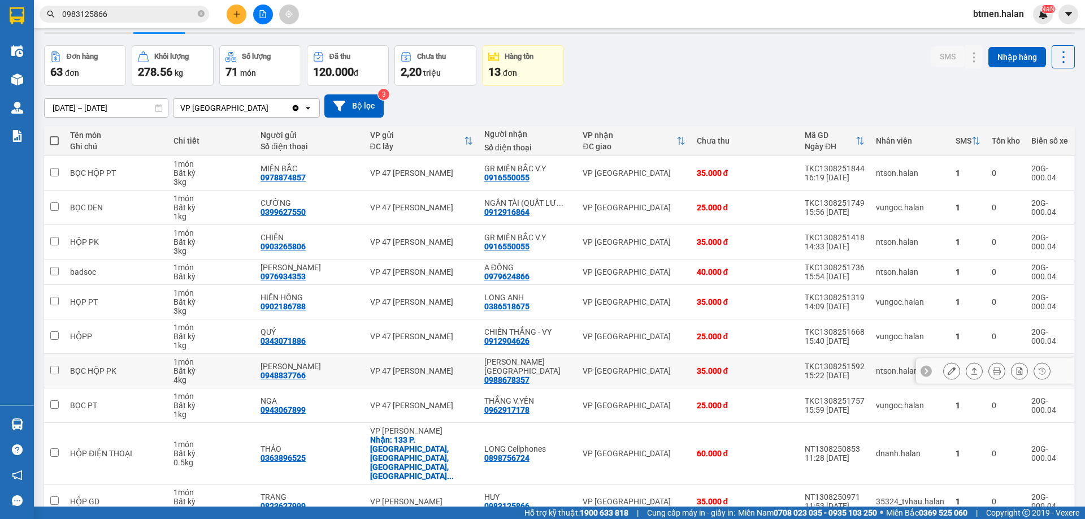
scroll to position [65, 0]
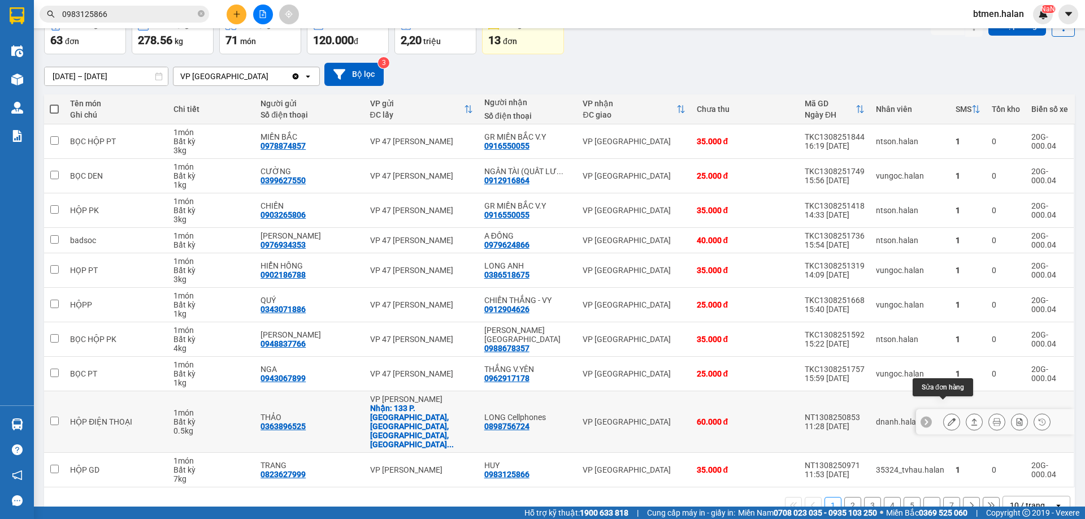
click at [949, 412] on button at bounding box center [952, 422] width 16 height 20
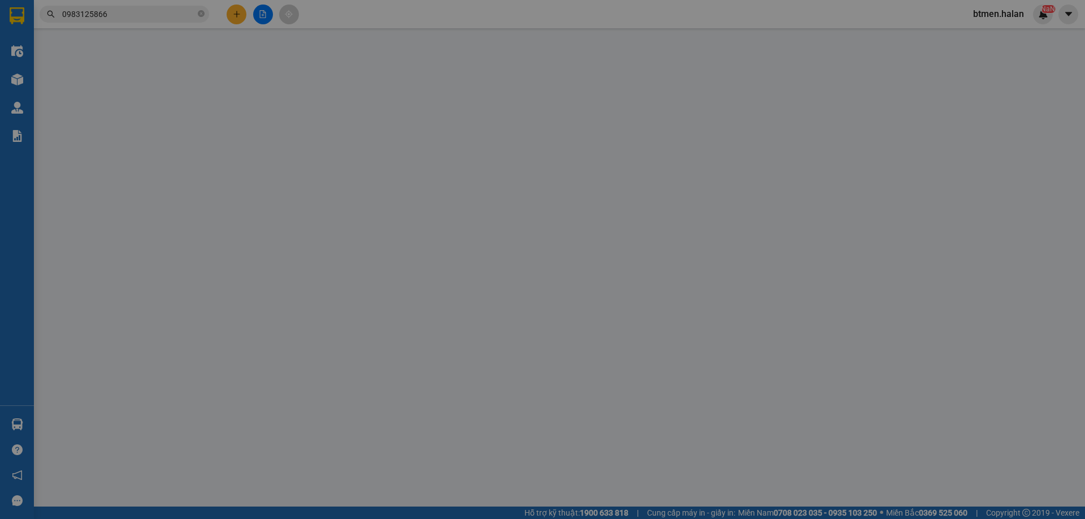
type input "0363896525"
type input "THẢO"
checkbox input "true"
type input "133 P. [GEOGRAPHIC_DATA], [GEOGRAPHIC_DATA], [GEOGRAPHIC_DATA], [GEOGRAPHIC_DAT…"
type input "35.000"
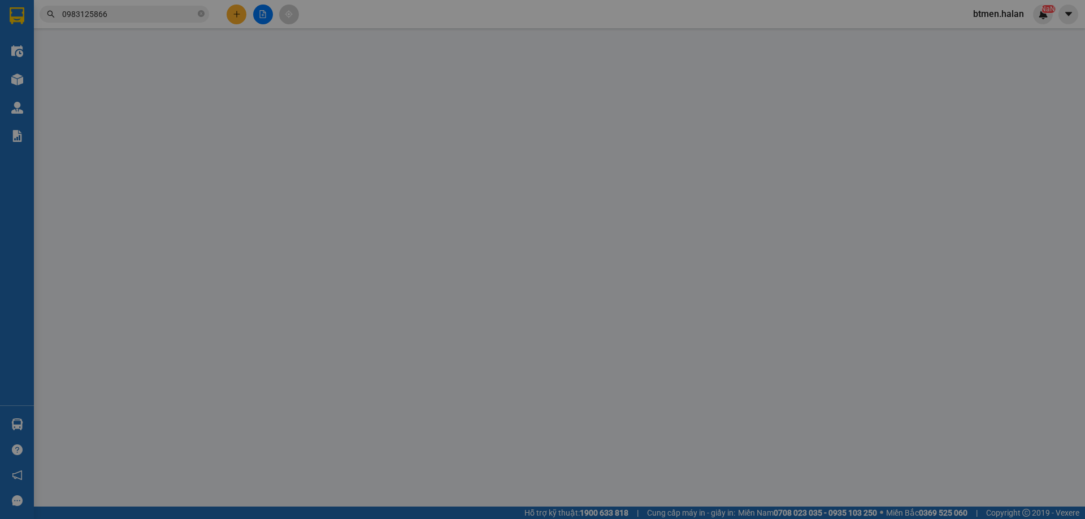
type input "0898756724"
type input "LONG Cellphones"
type input "60.000"
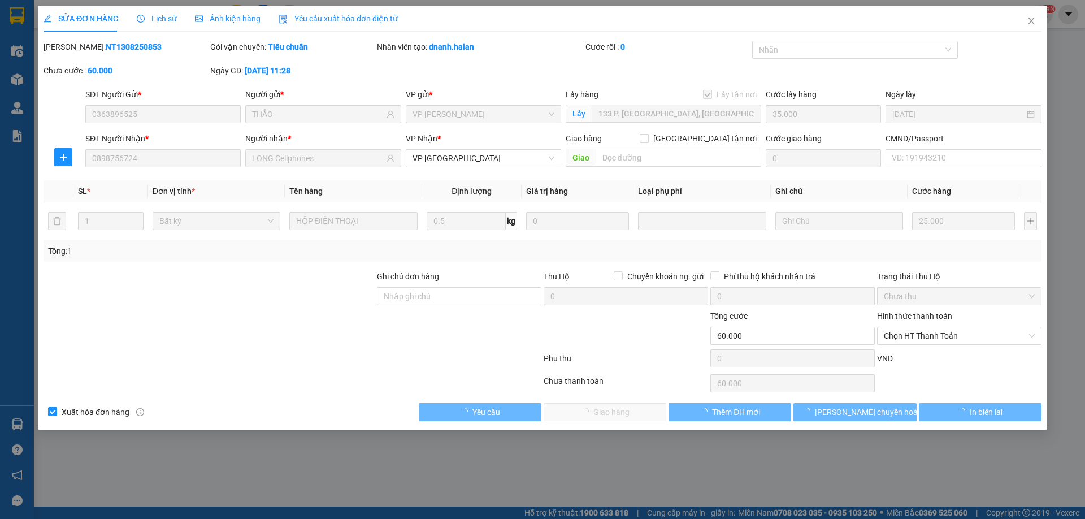
click at [933, 336] on span "Chọn HT Thanh Toán" at bounding box center [959, 335] width 151 height 17
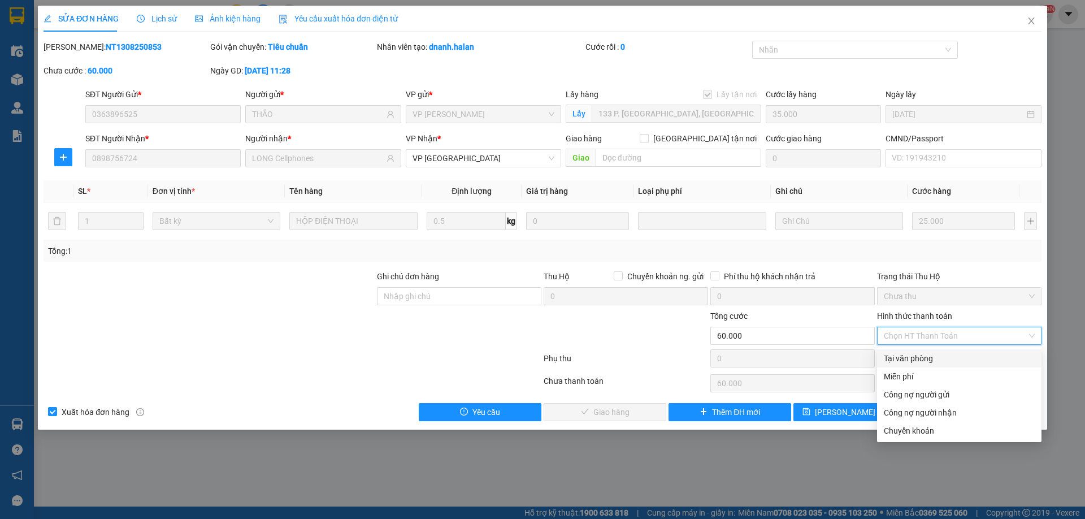
click at [910, 352] on div "Tại văn phòng" at bounding box center [959, 358] width 151 height 12
type input "0"
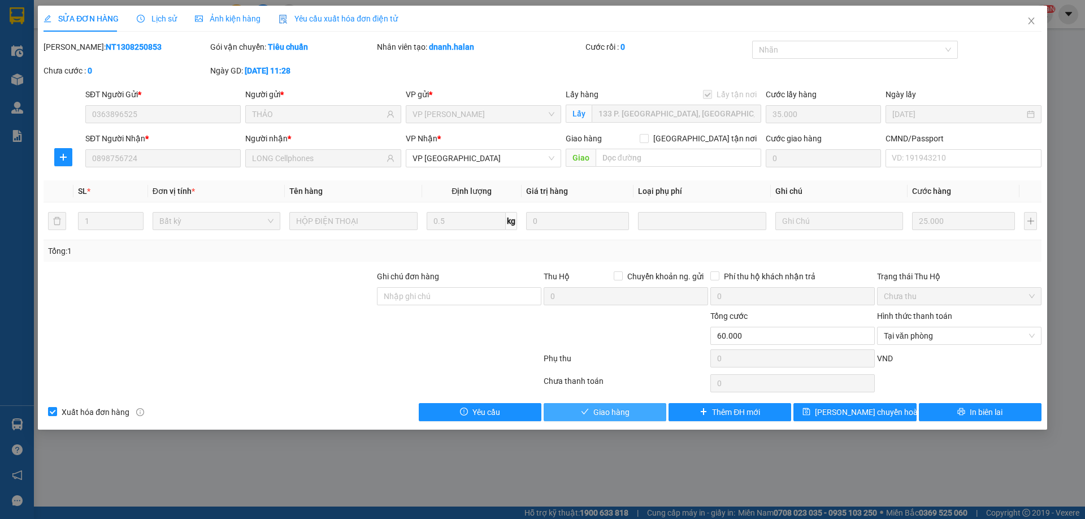
drag, startPoint x: 634, startPoint y: 410, endPoint x: 724, endPoint y: 384, distance: 93.0
click at [636, 410] on button "Giao hàng" at bounding box center [605, 412] width 123 height 18
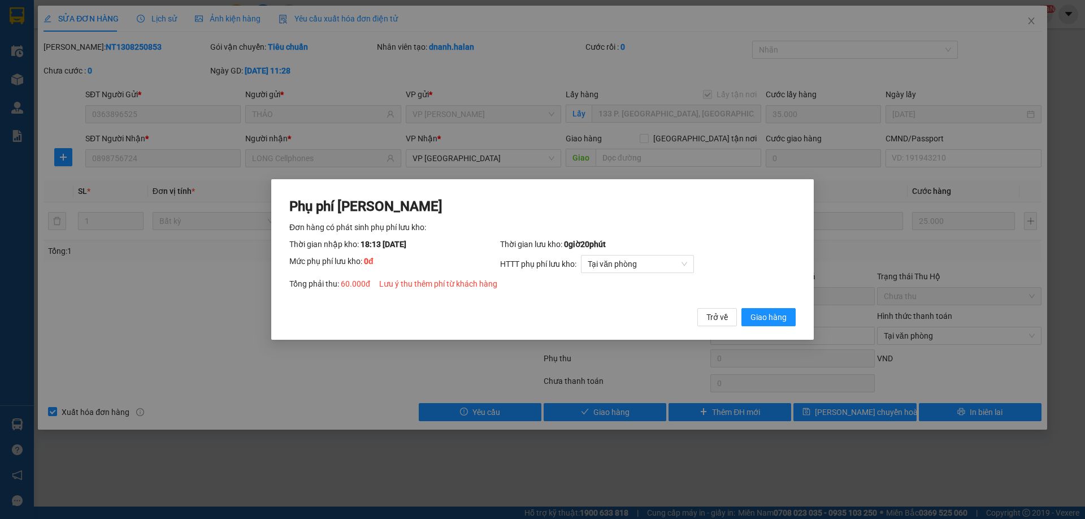
drag, startPoint x: 768, startPoint y: 315, endPoint x: 1030, endPoint y: 60, distance: 365.8
click at [768, 315] on span "Giao hàng" at bounding box center [769, 317] width 36 height 12
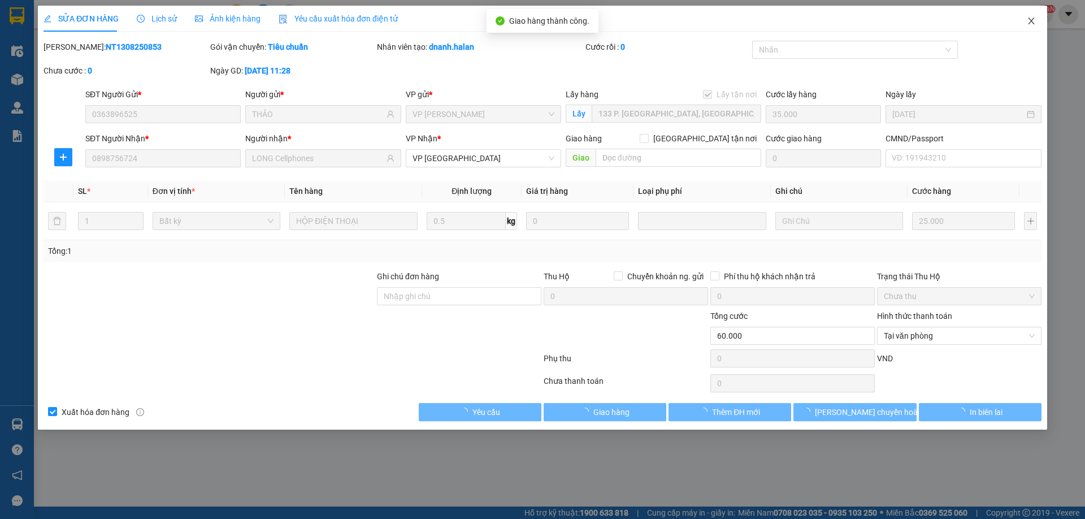
click at [1038, 23] on span "Close" at bounding box center [1032, 22] width 32 height 32
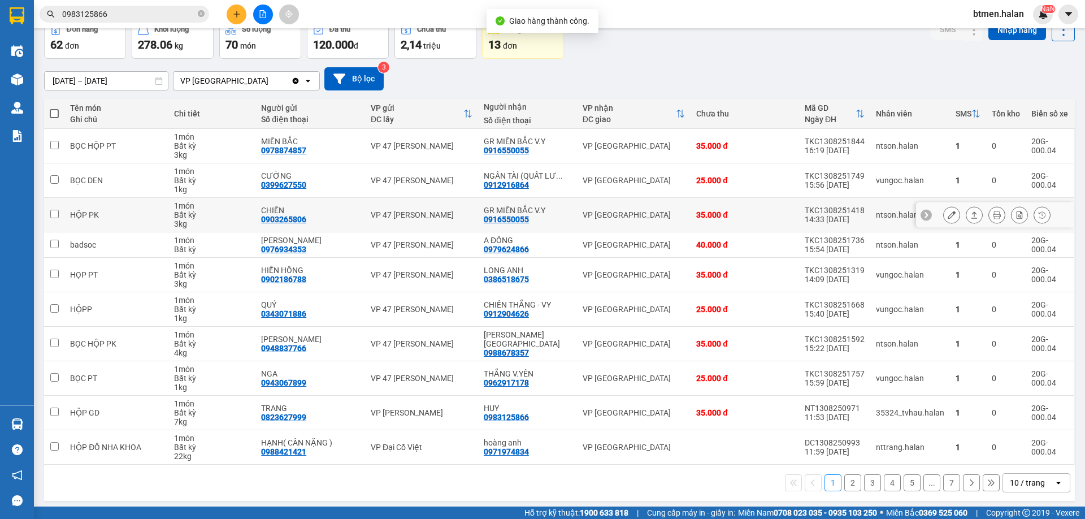
scroll to position [65, 0]
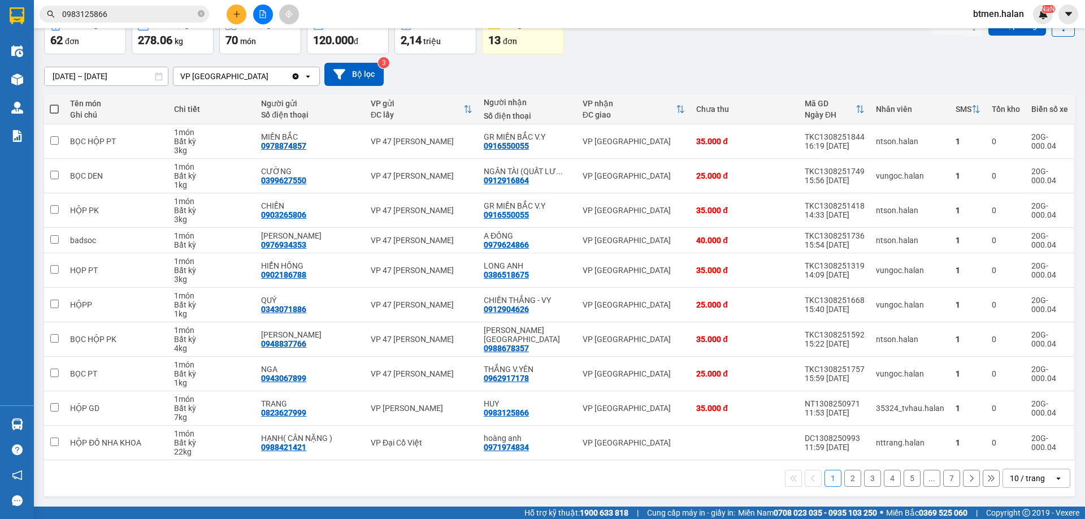
click at [847, 482] on button "2" at bounding box center [852, 478] width 17 height 17
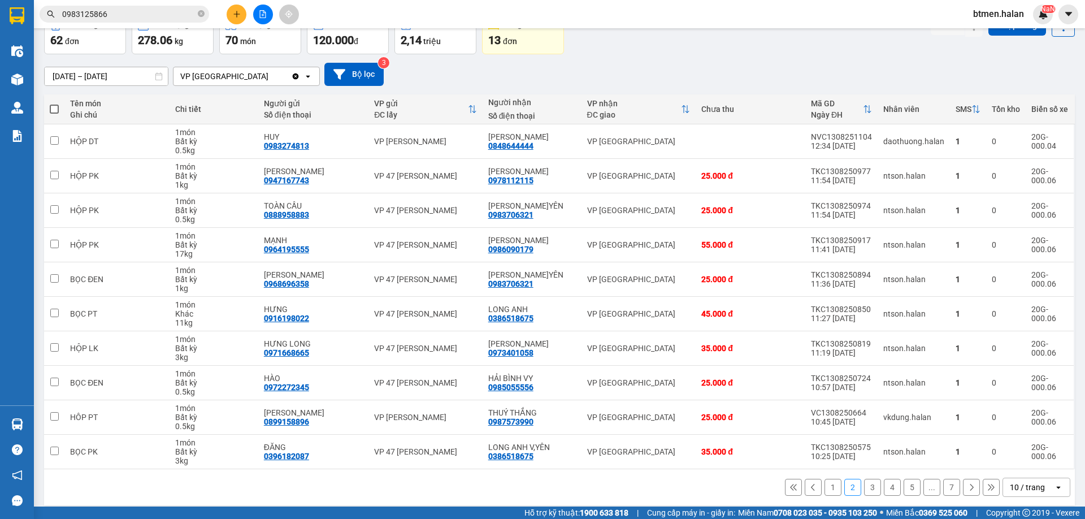
click at [865, 483] on button "3" at bounding box center [872, 487] width 17 height 17
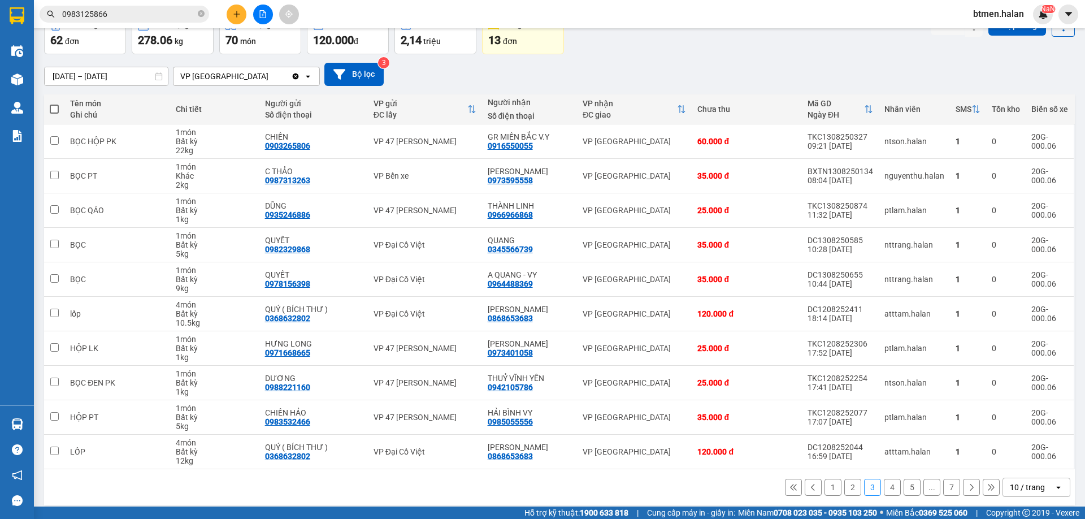
click at [934, 495] on div "1 2 3 4 5 ... 7 10 / trang open" at bounding box center [560, 487] width 1022 height 19
click at [945, 491] on button "7" at bounding box center [951, 487] width 17 height 17
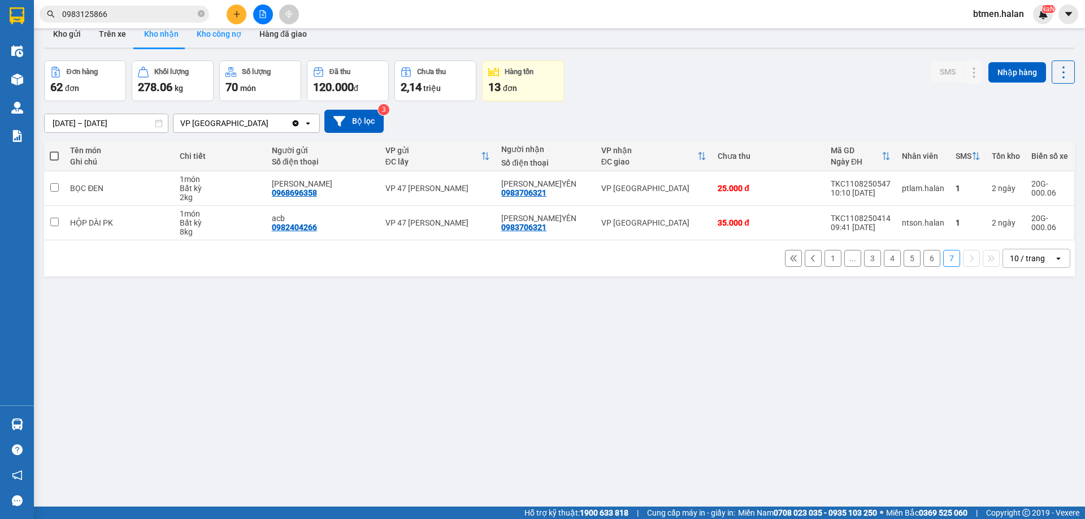
scroll to position [0, 0]
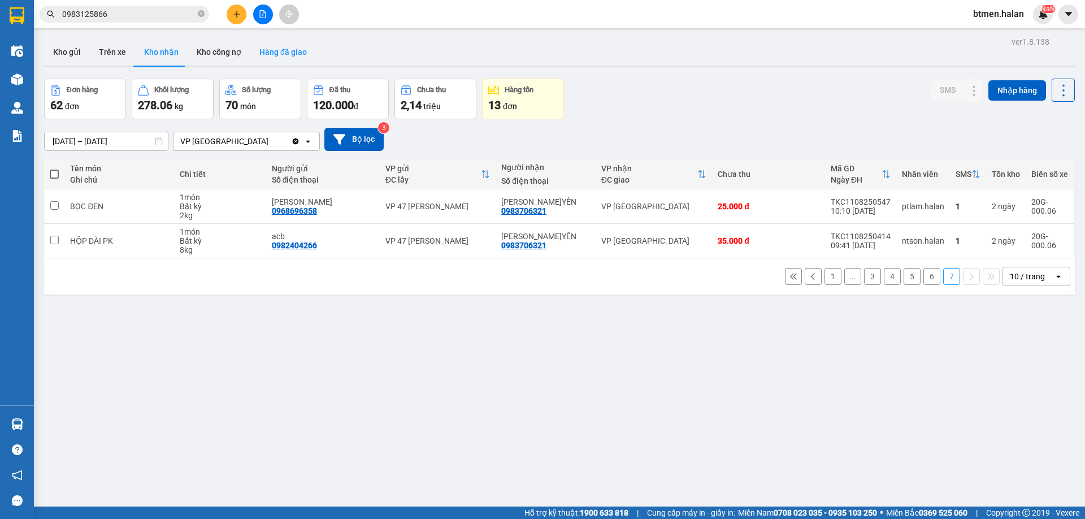
click at [272, 54] on button "Hàng đã giao" at bounding box center [283, 51] width 66 height 27
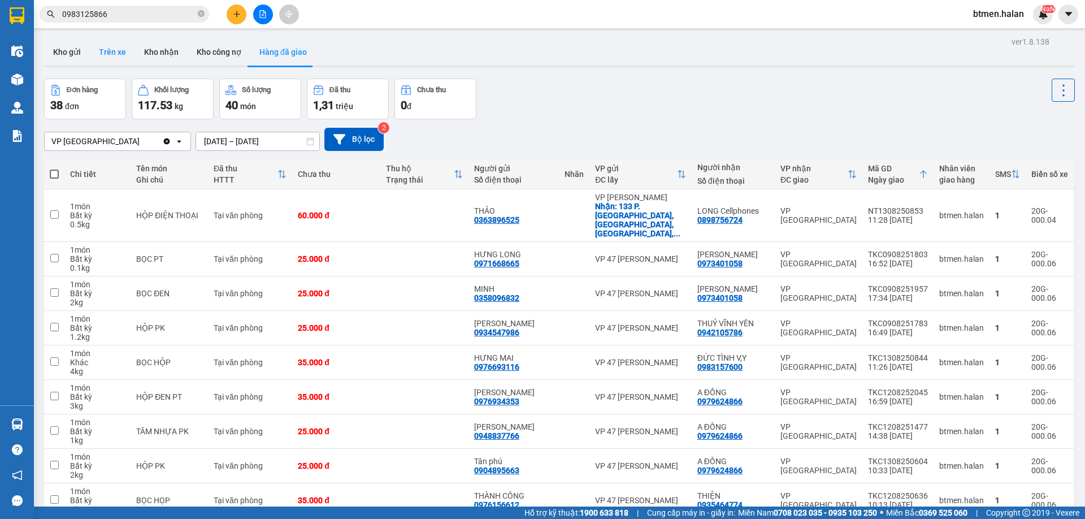
click at [106, 46] on button "Trên xe" at bounding box center [112, 51] width 45 height 27
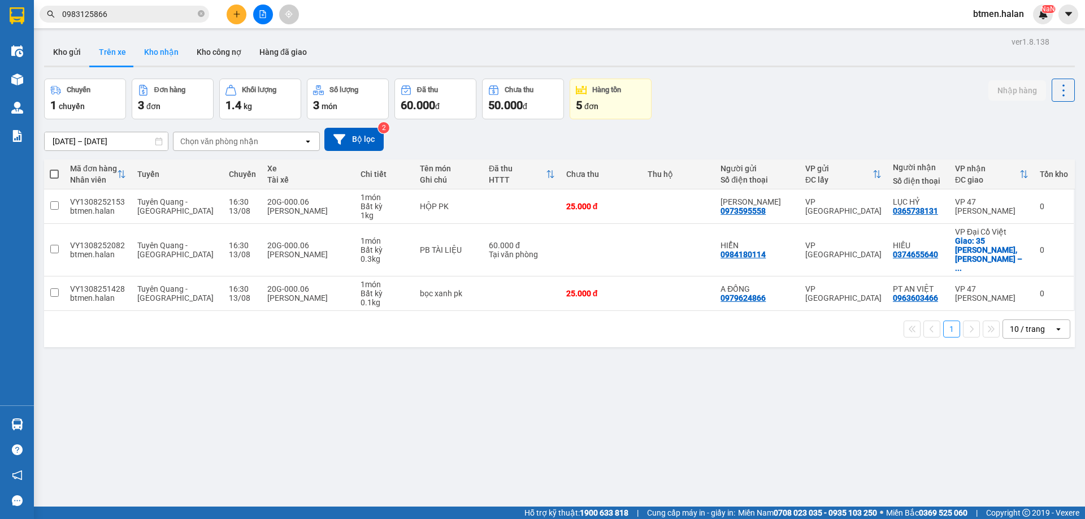
click at [157, 49] on button "Kho nhận" at bounding box center [161, 51] width 53 height 27
type input "[DATE] – [DATE]"
